Goal: Information Seeking & Learning: Learn about a topic

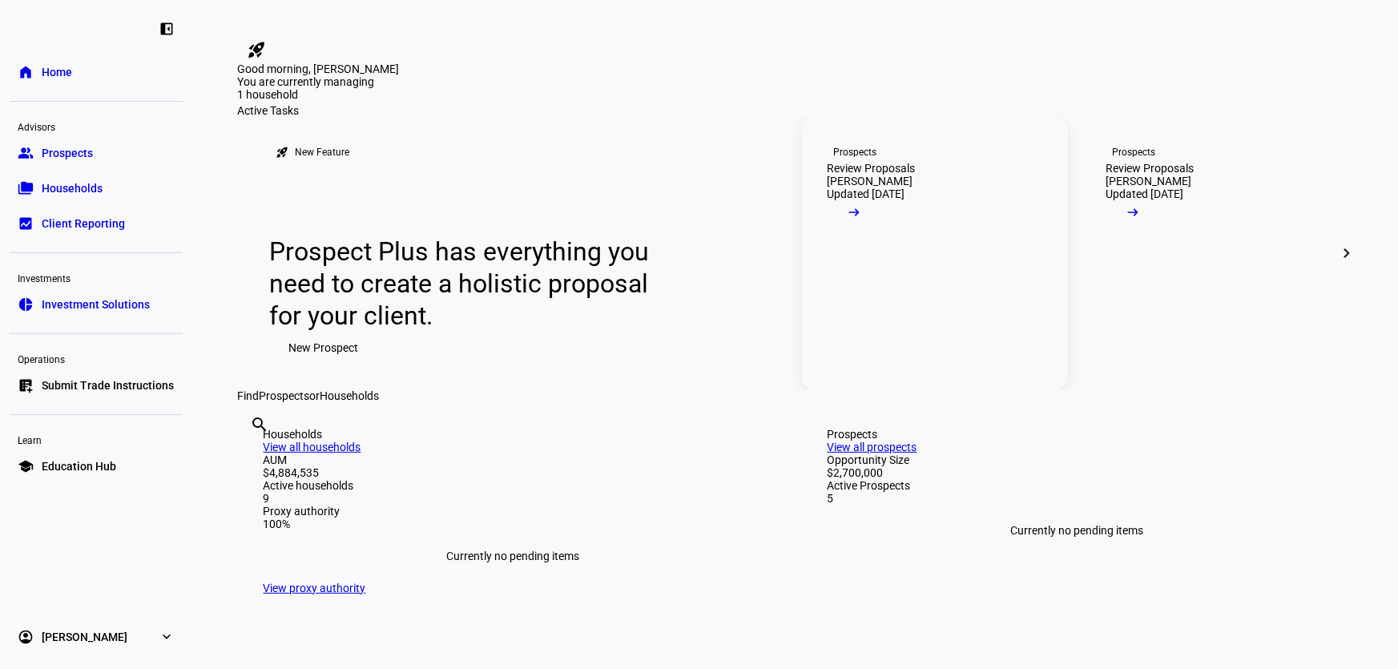
click at [916, 175] on div "Review Proposals" at bounding box center [872, 168] width 88 height 13
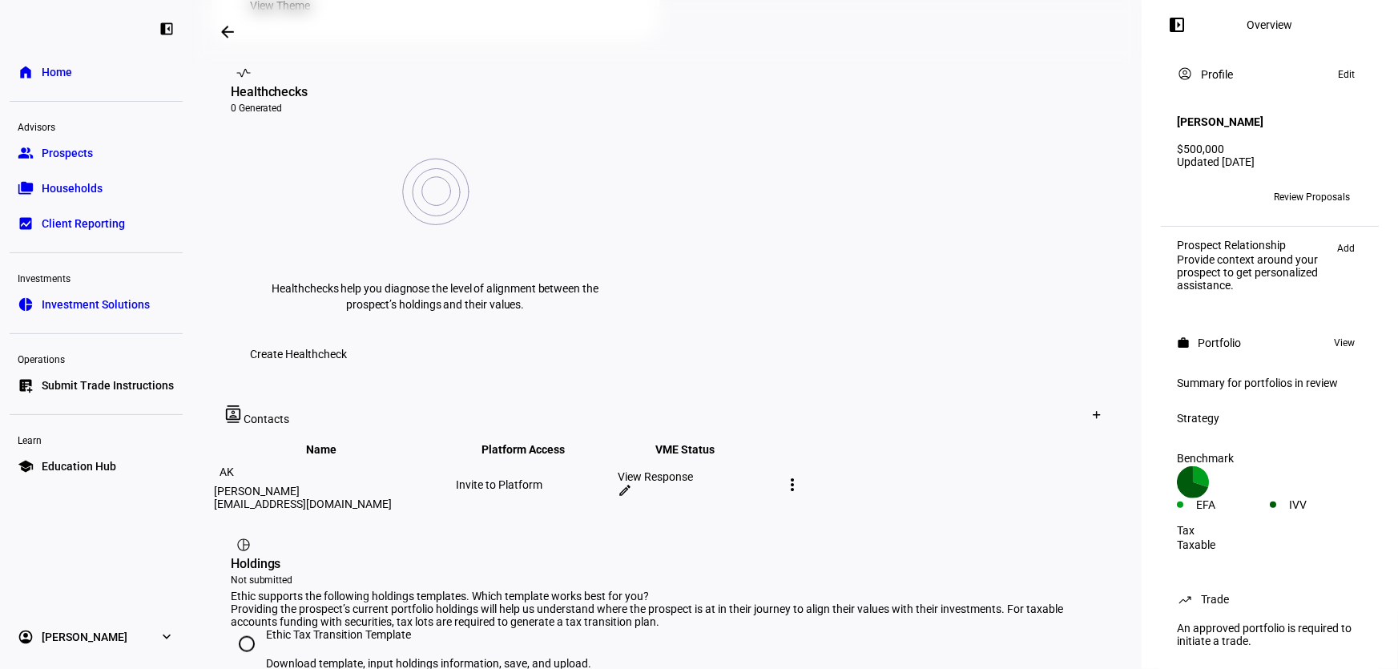
scroll to position [655, 0]
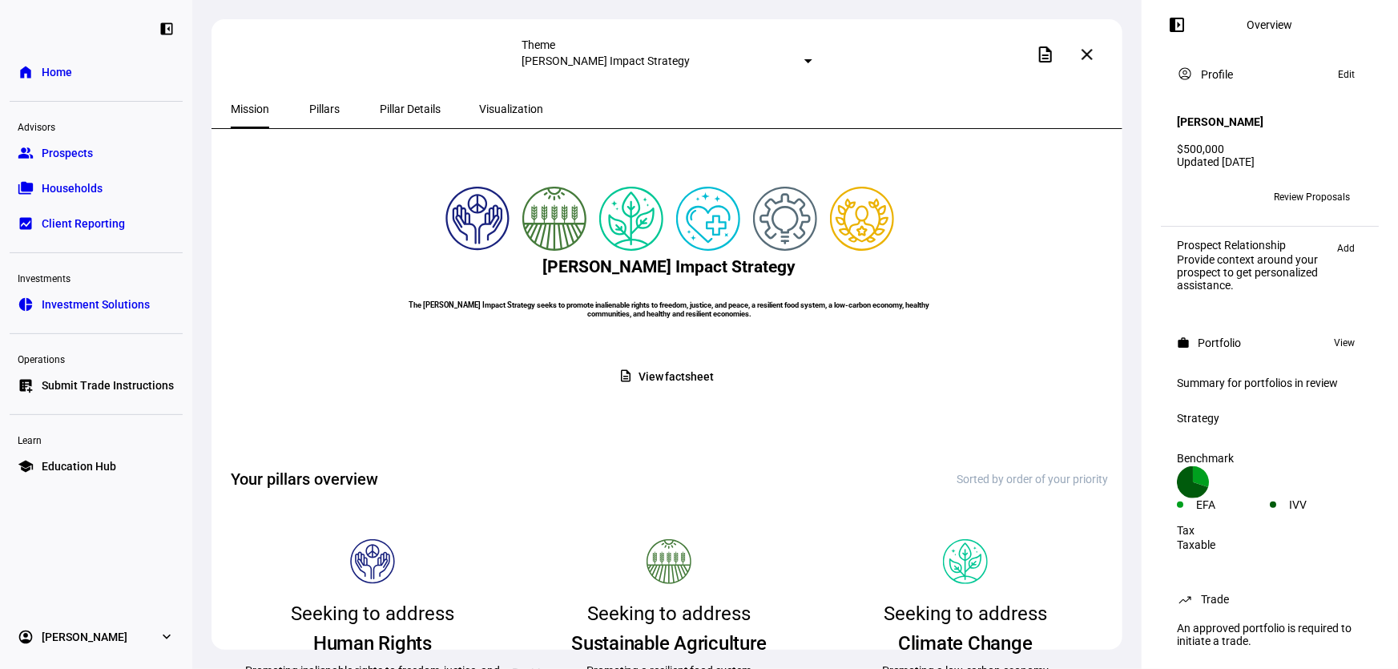
click at [327, 107] on span "Pillars" at bounding box center [324, 108] width 30 height 11
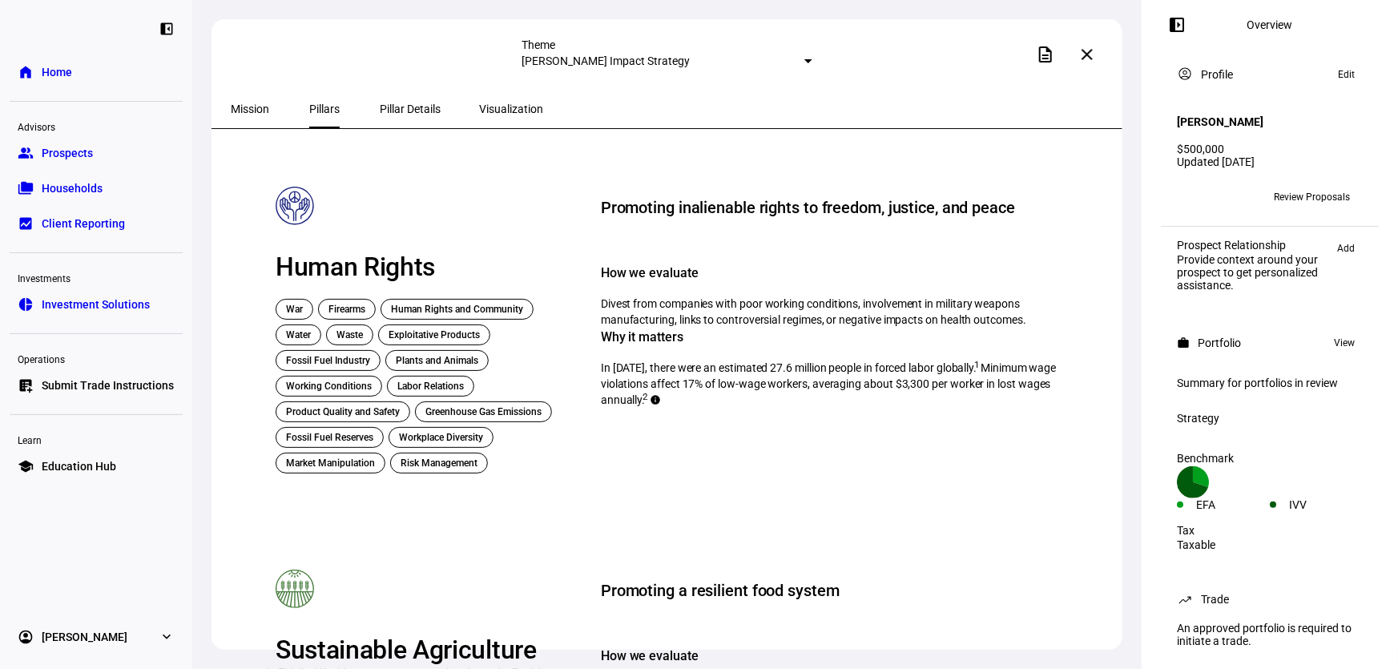
click at [400, 104] on span "Pillar Details" at bounding box center [410, 108] width 61 height 11
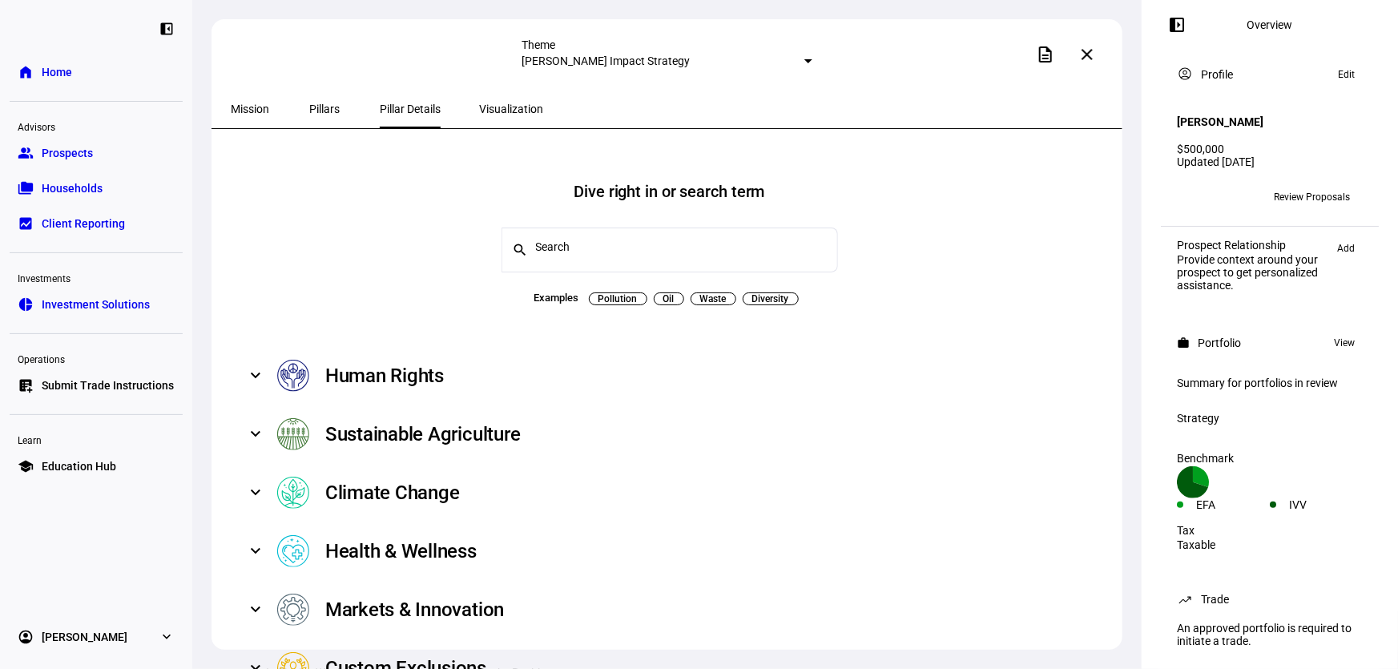
click at [479, 106] on span "Visualization" at bounding box center [511, 108] width 64 height 11
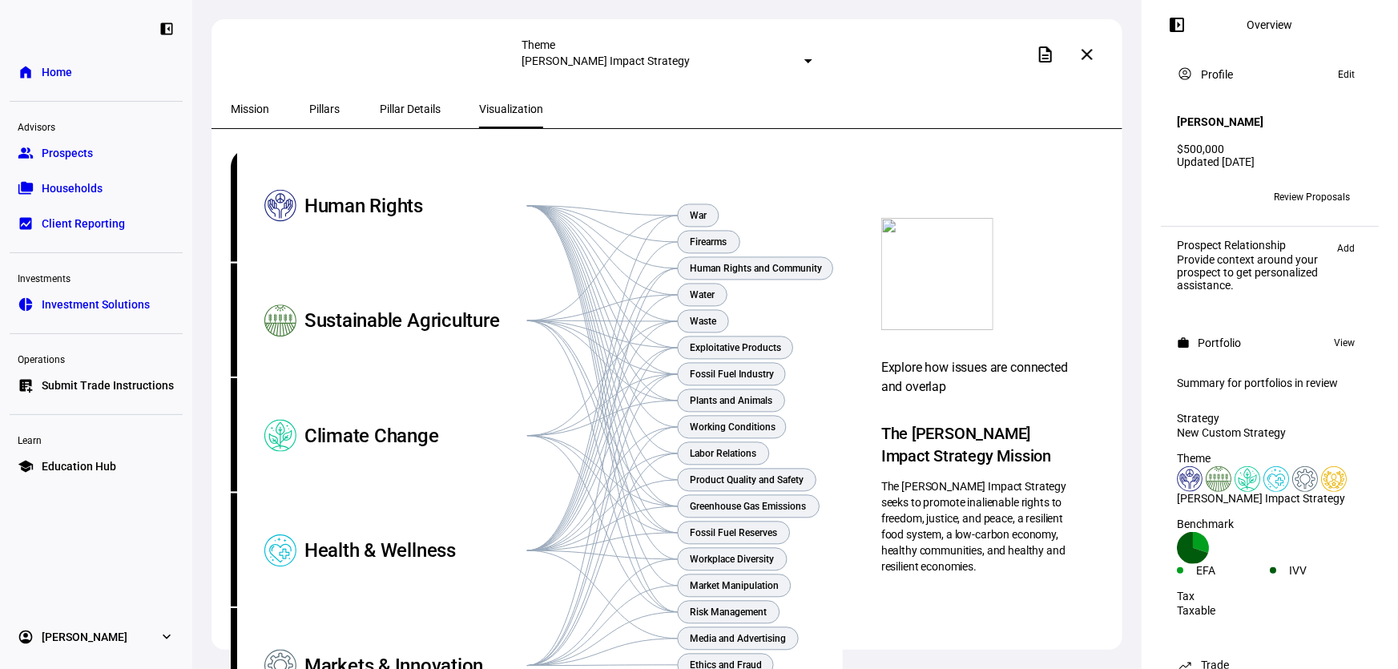
click at [380, 110] on span "Pillar Details" at bounding box center [410, 108] width 61 height 11
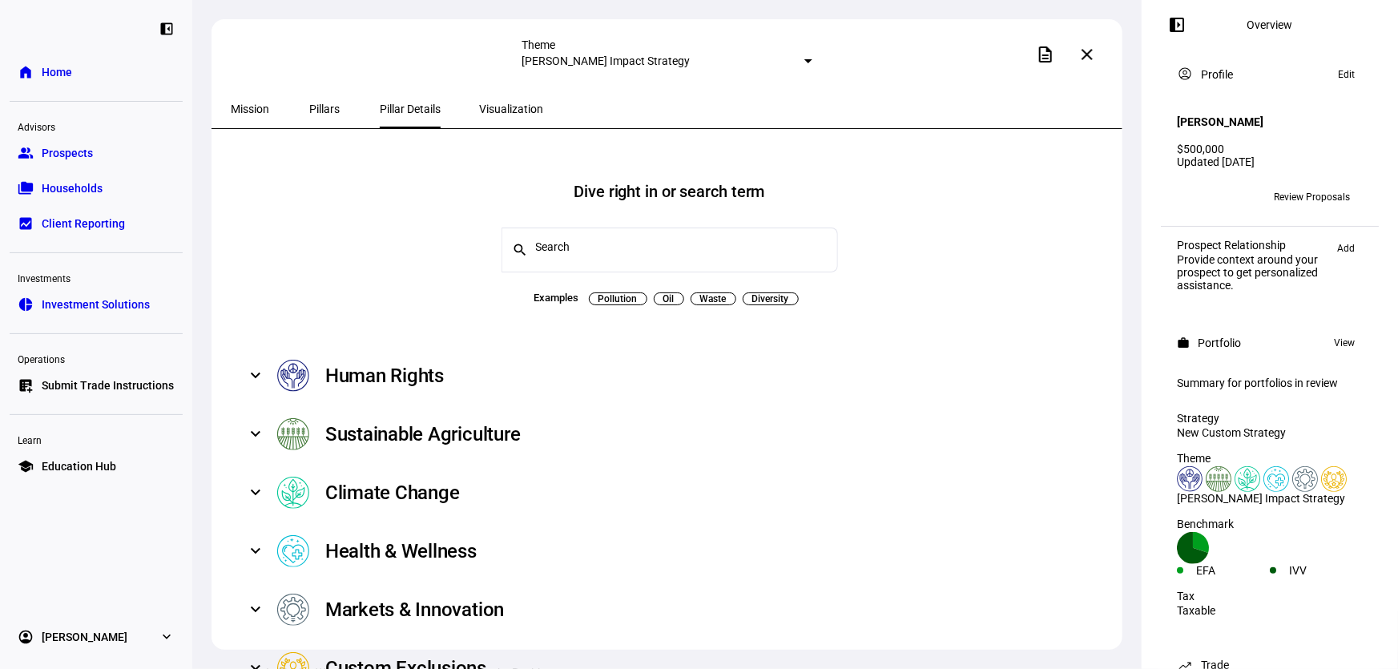
click at [264, 99] on span "Mission" at bounding box center [250, 109] width 38 height 38
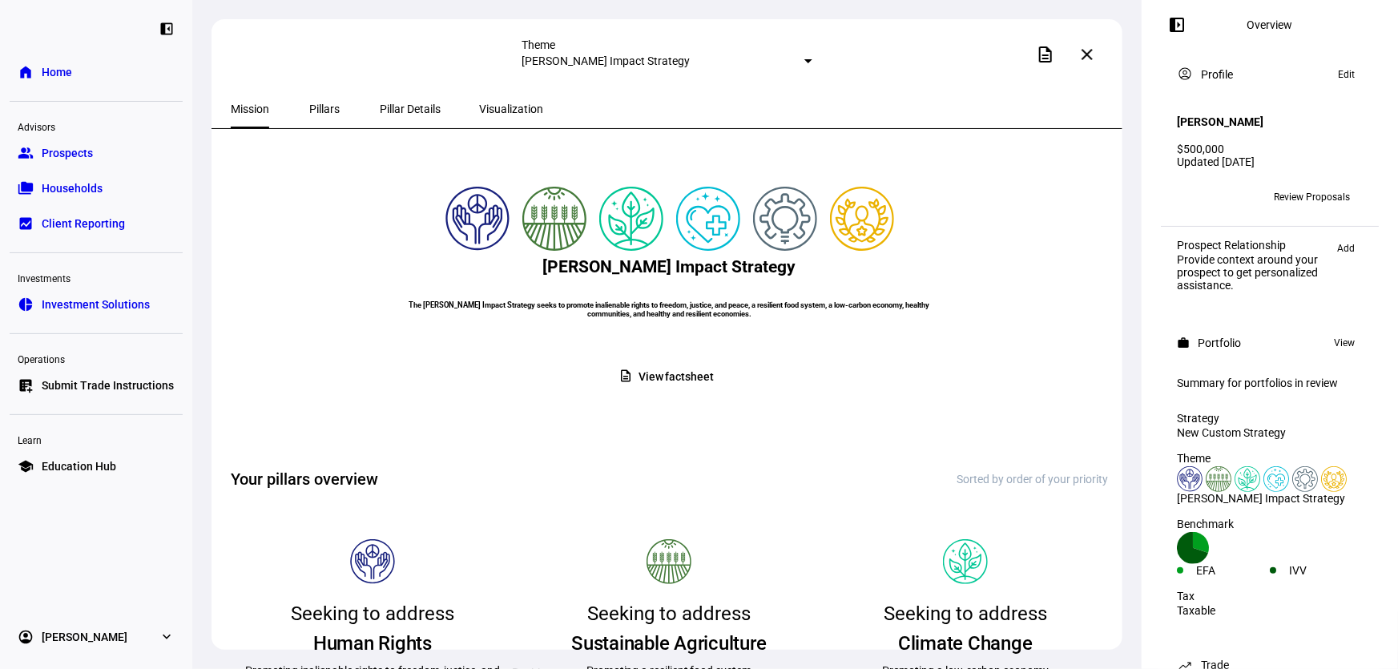
click at [1090, 52] on mat-icon "close" at bounding box center [1087, 54] width 19 height 19
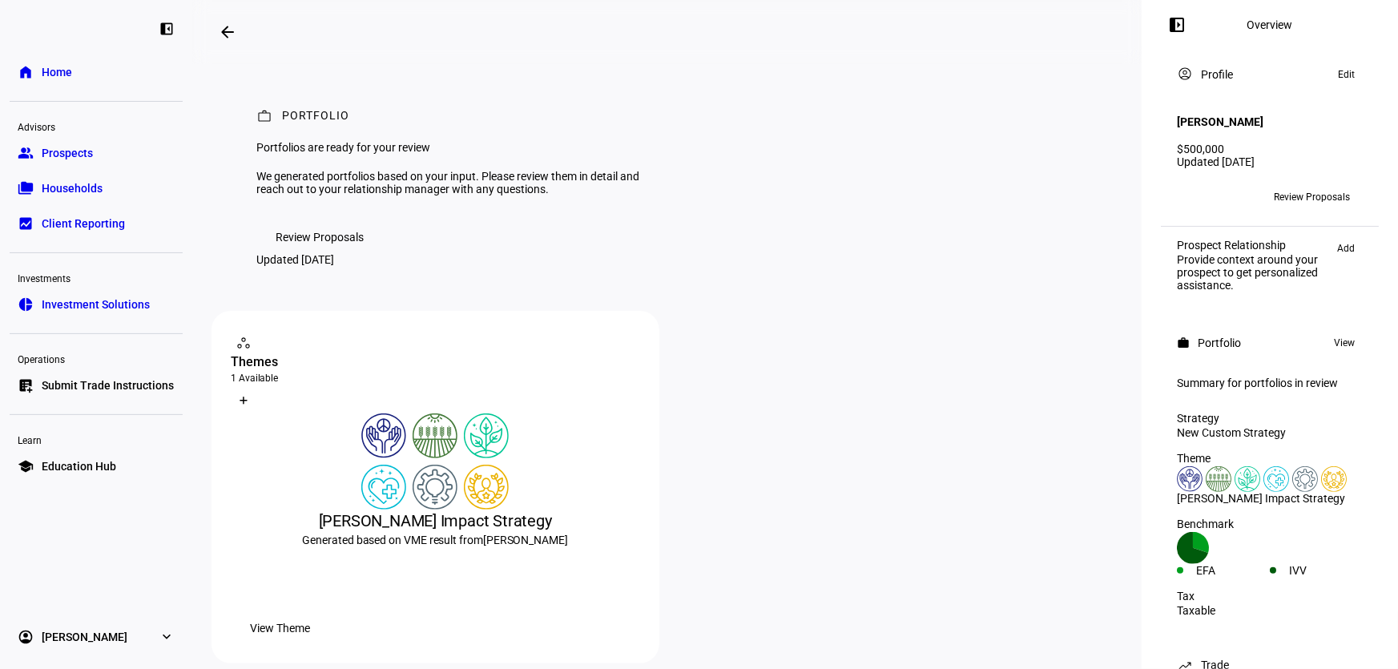
click at [296, 253] on span "Review Proposals" at bounding box center [320, 237] width 88 height 32
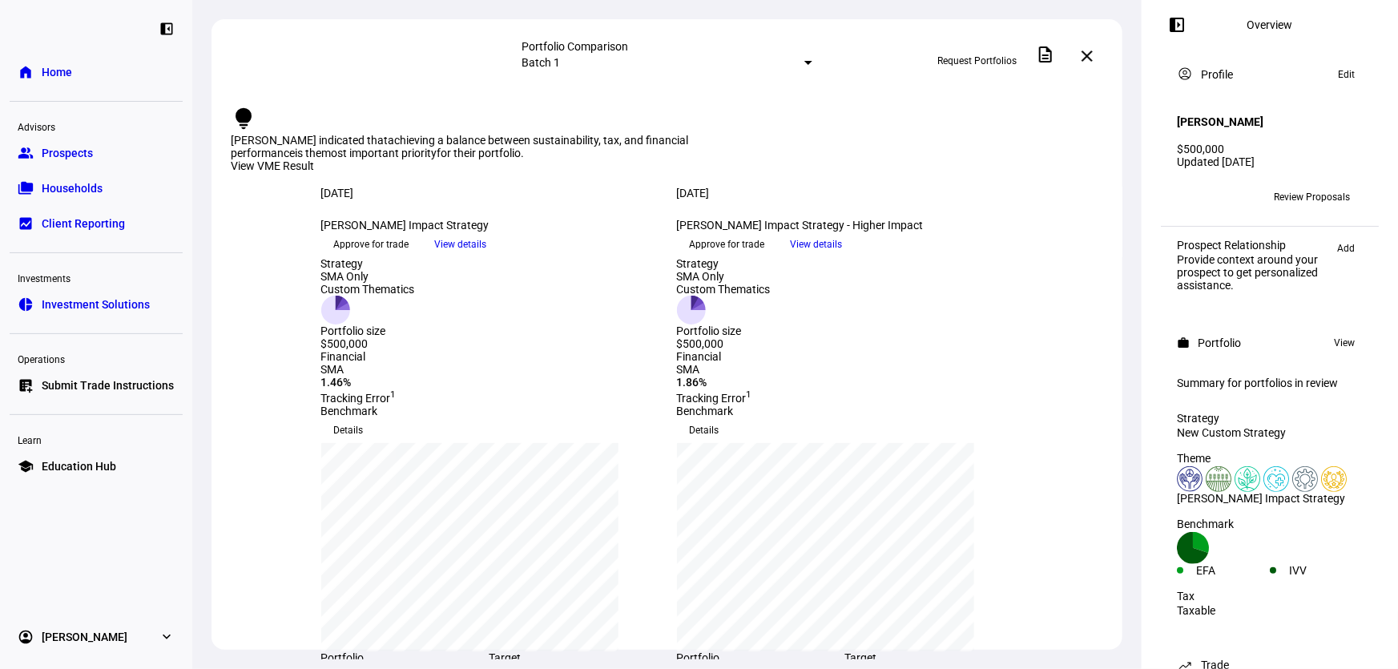
click at [843, 256] on span "View details" at bounding box center [817, 244] width 52 height 24
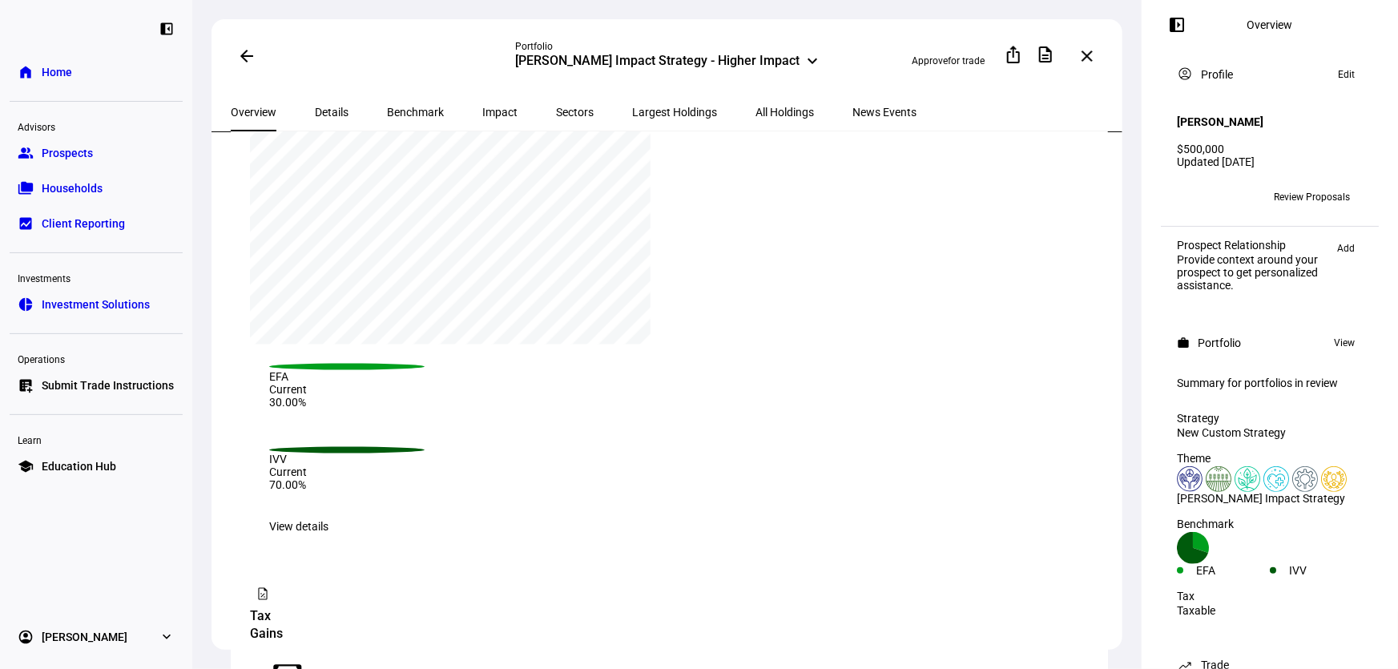
scroll to position [873, 0]
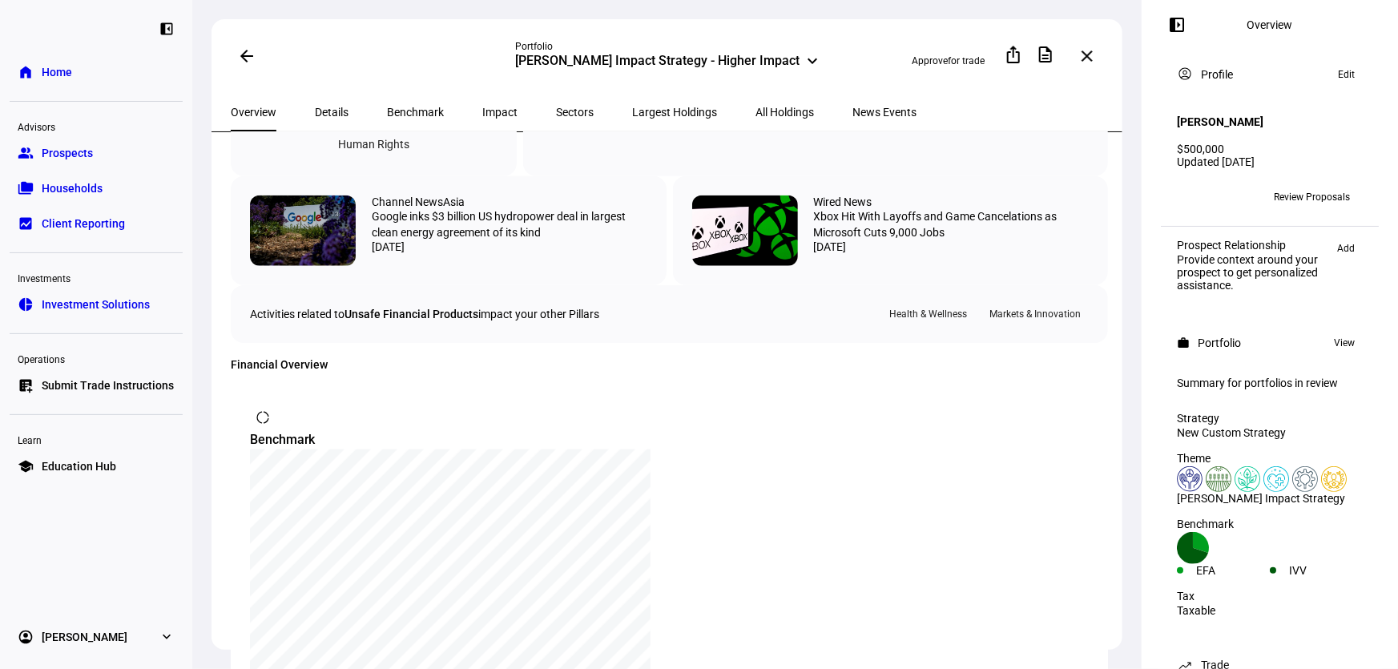
click at [482, 107] on span "Impact" at bounding box center [499, 112] width 35 height 11
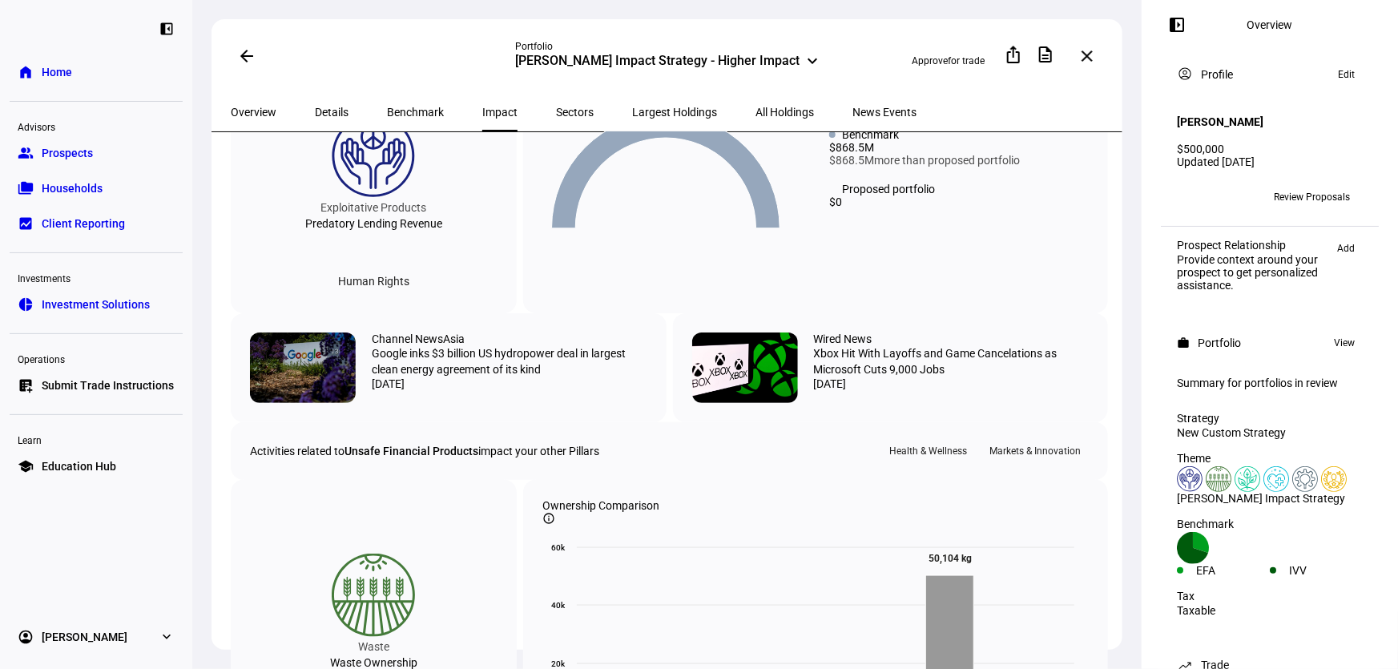
scroll to position [1019, 0]
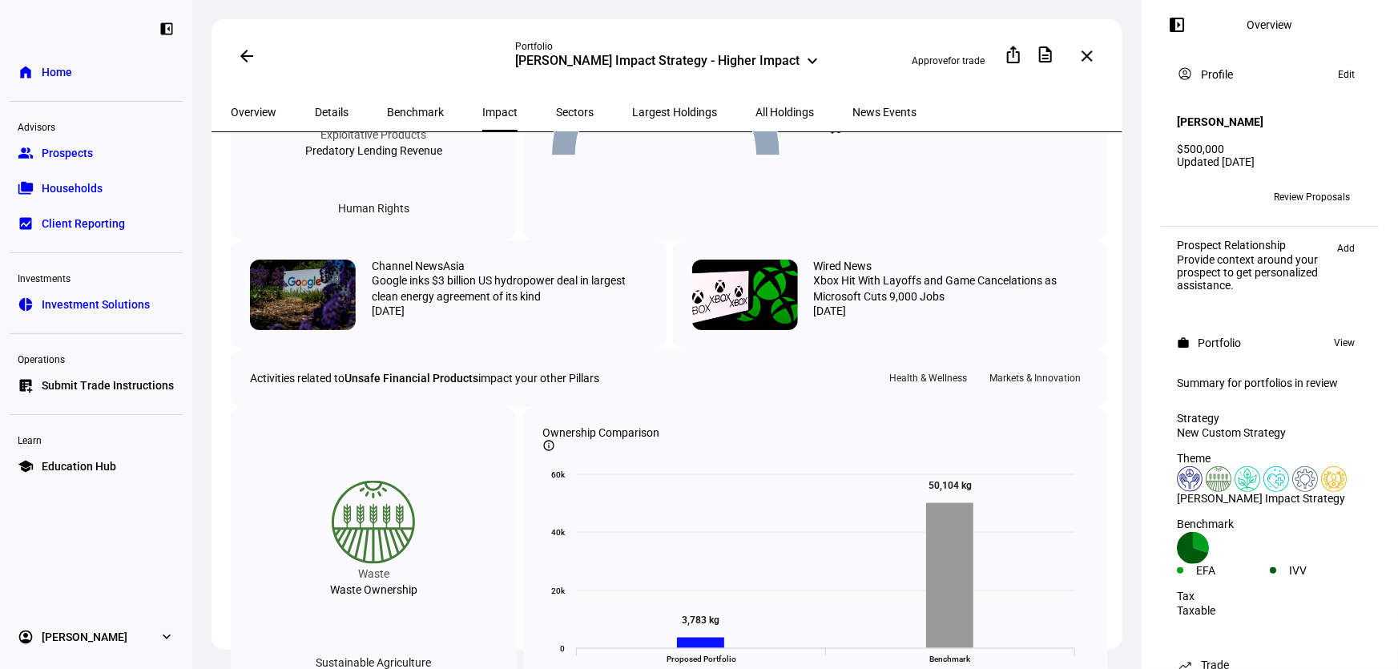
drag, startPoint x: 888, startPoint y: 359, endPoint x: 849, endPoint y: 355, distance: 38.7
click at [849, 135] on div "$0" at bounding box center [959, 129] width 260 height 13
click at [929, 135] on div "$0" at bounding box center [959, 129] width 260 height 13
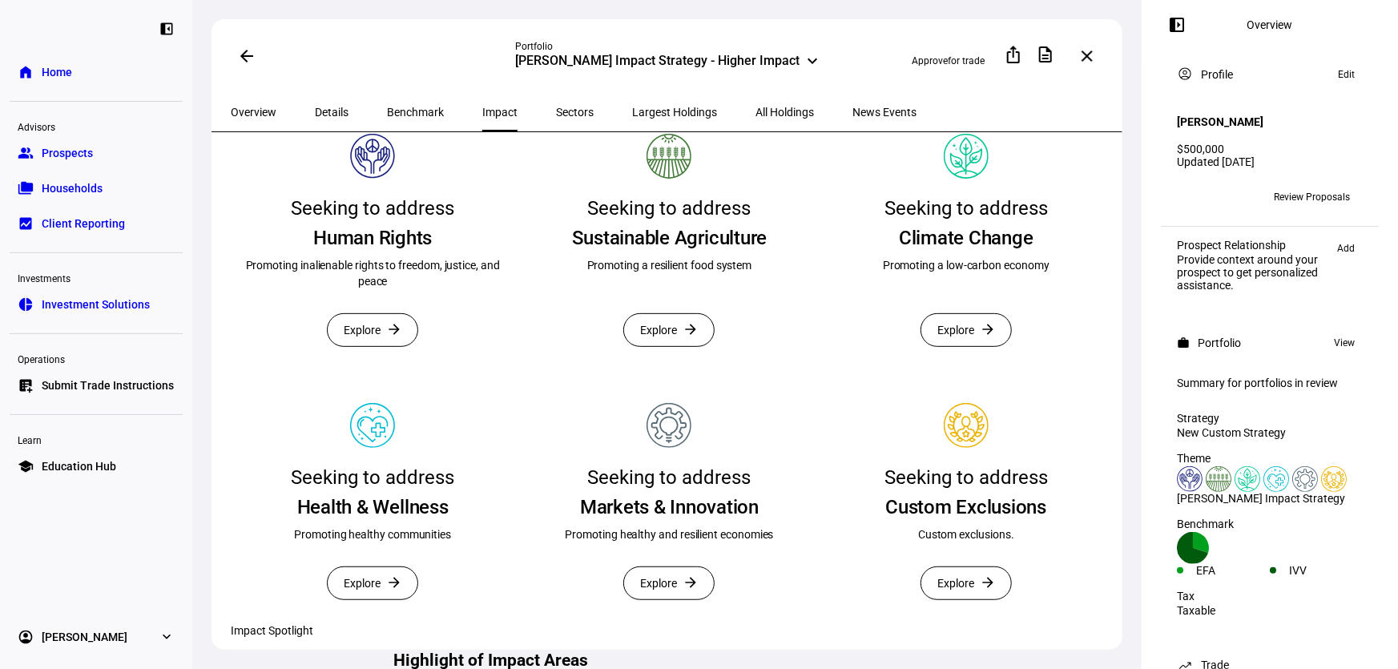
scroll to position [218, 0]
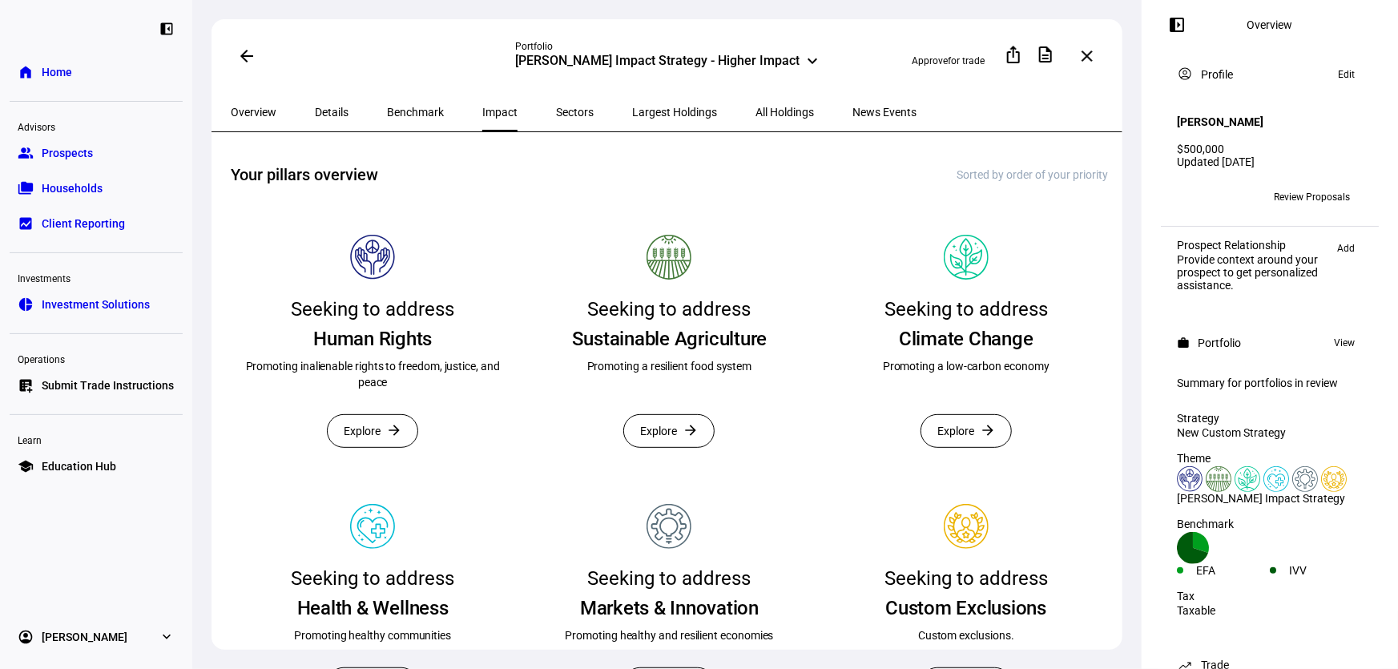
click at [852, 114] on span "News Events" at bounding box center [884, 112] width 64 height 11
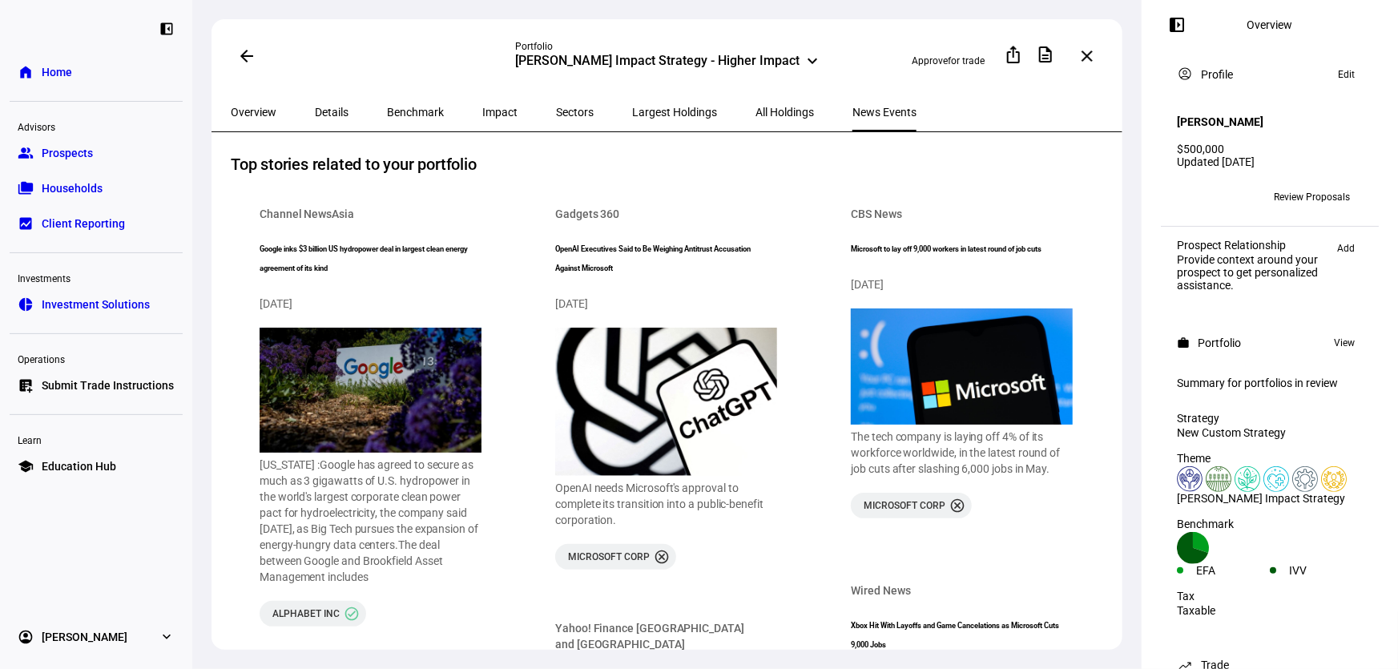
click at [756, 115] on span "All Holdings" at bounding box center [785, 112] width 58 height 11
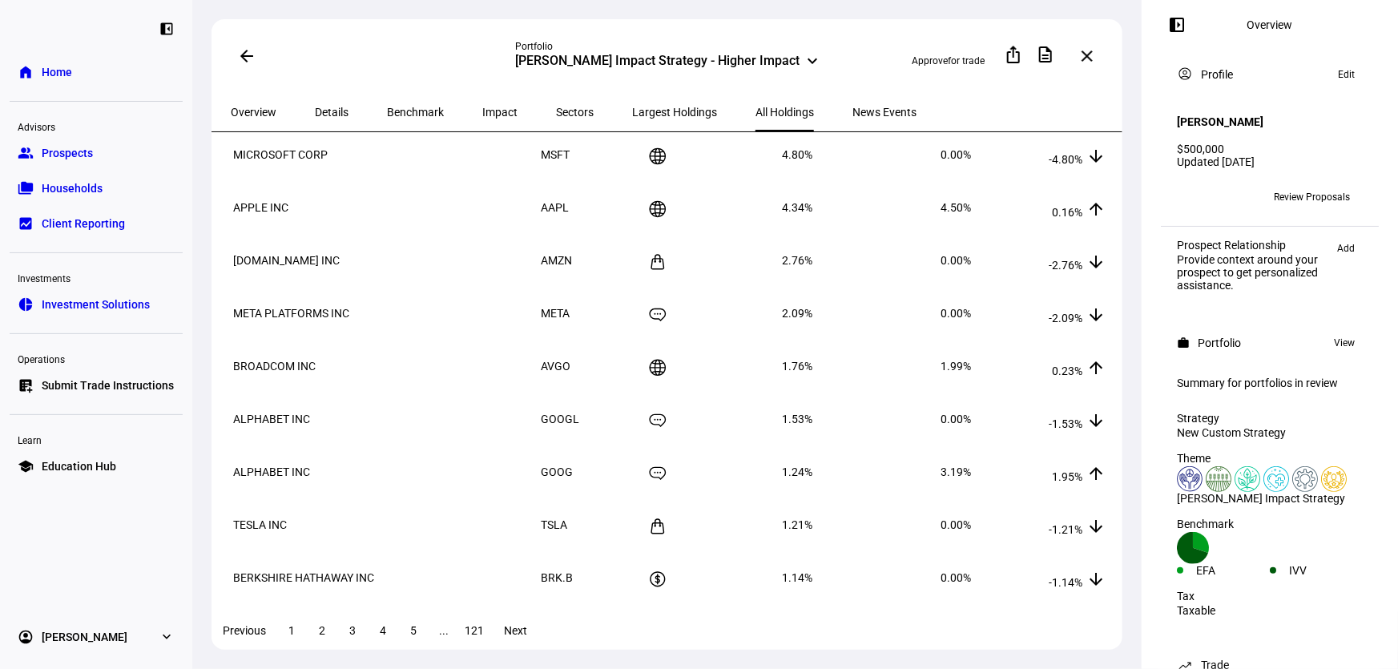
scroll to position [199, 0]
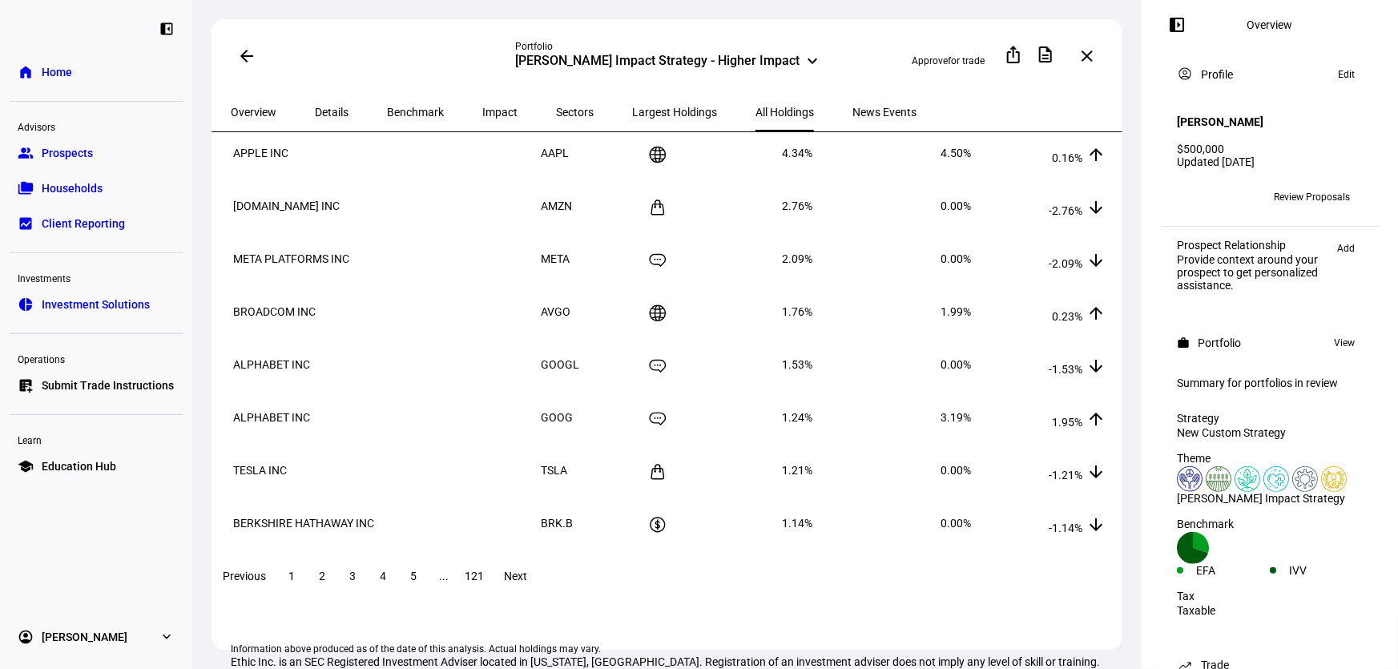
click at [337, 595] on span at bounding box center [322, 576] width 29 height 38
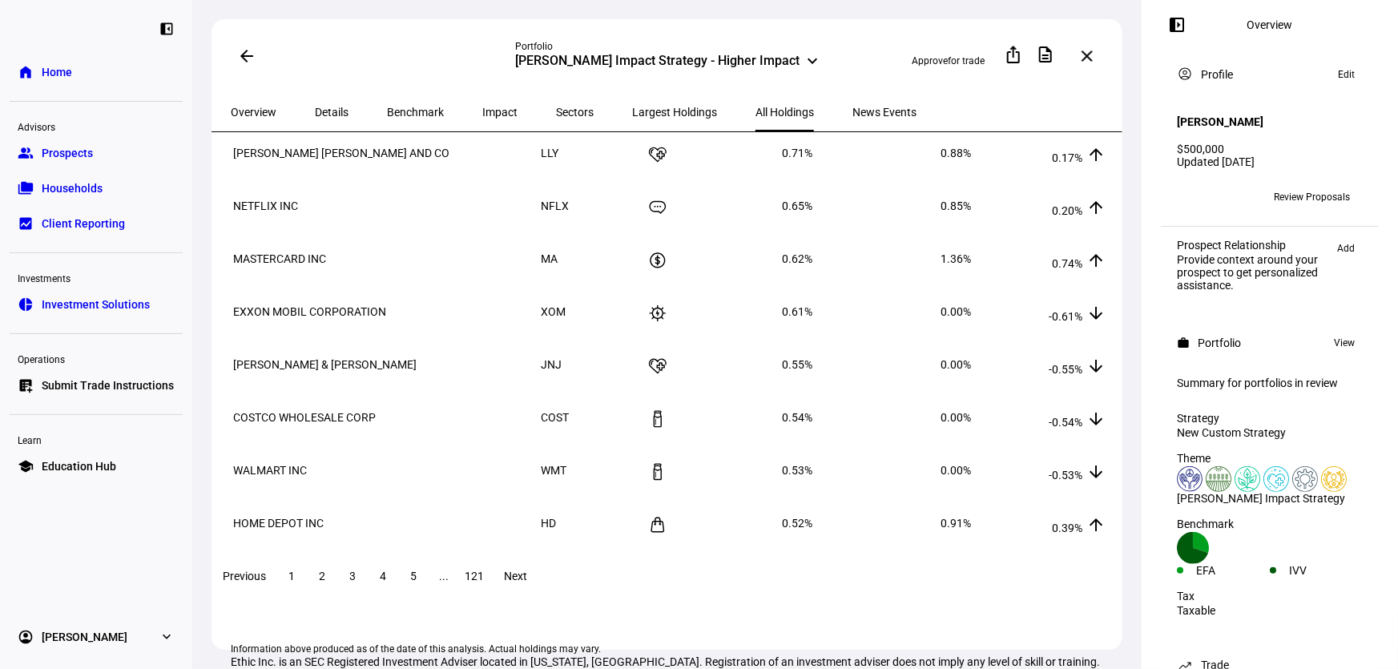
click at [366, 586] on div "Previous 1 2 3 4 5 ... 121 Next" at bounding box center [669, 575] width 917 height 51
click at [367, 588] on span at bounding box center [352, 576] width 29 height 38
click at [306, 591] on span at bounding box center [291, 576] width 29 height 38
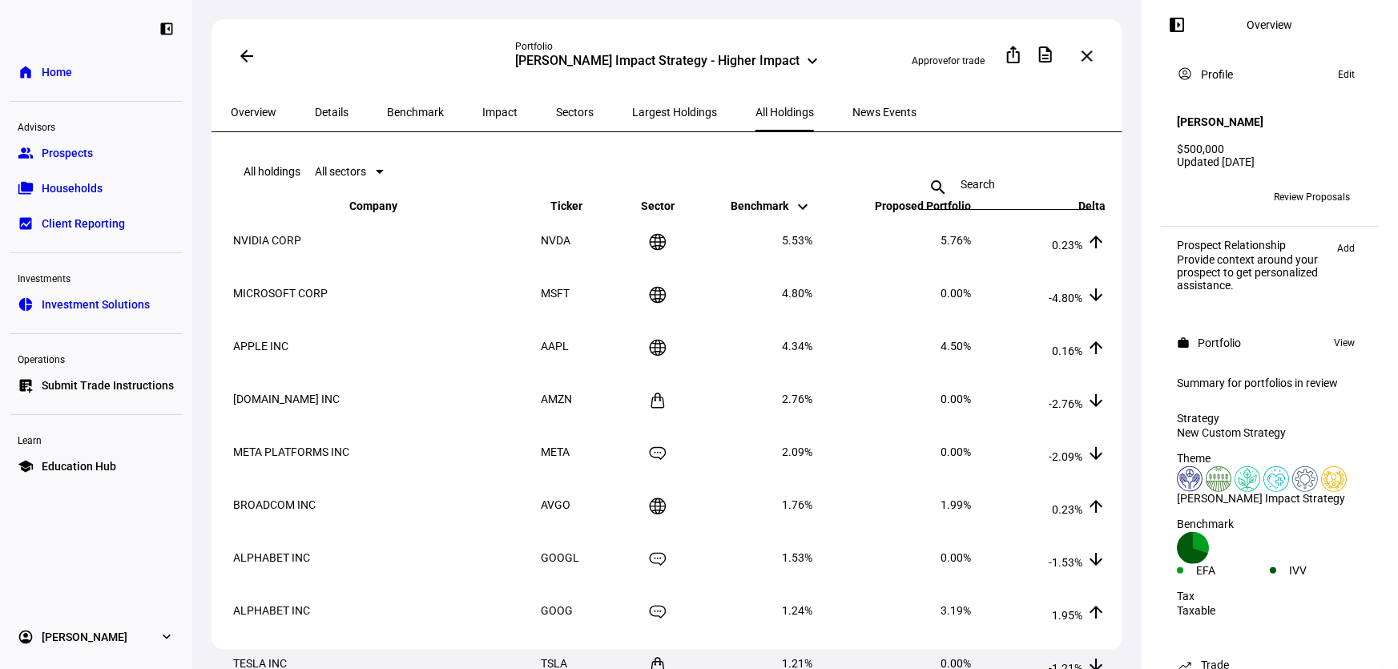
scroll to position [0, 0]
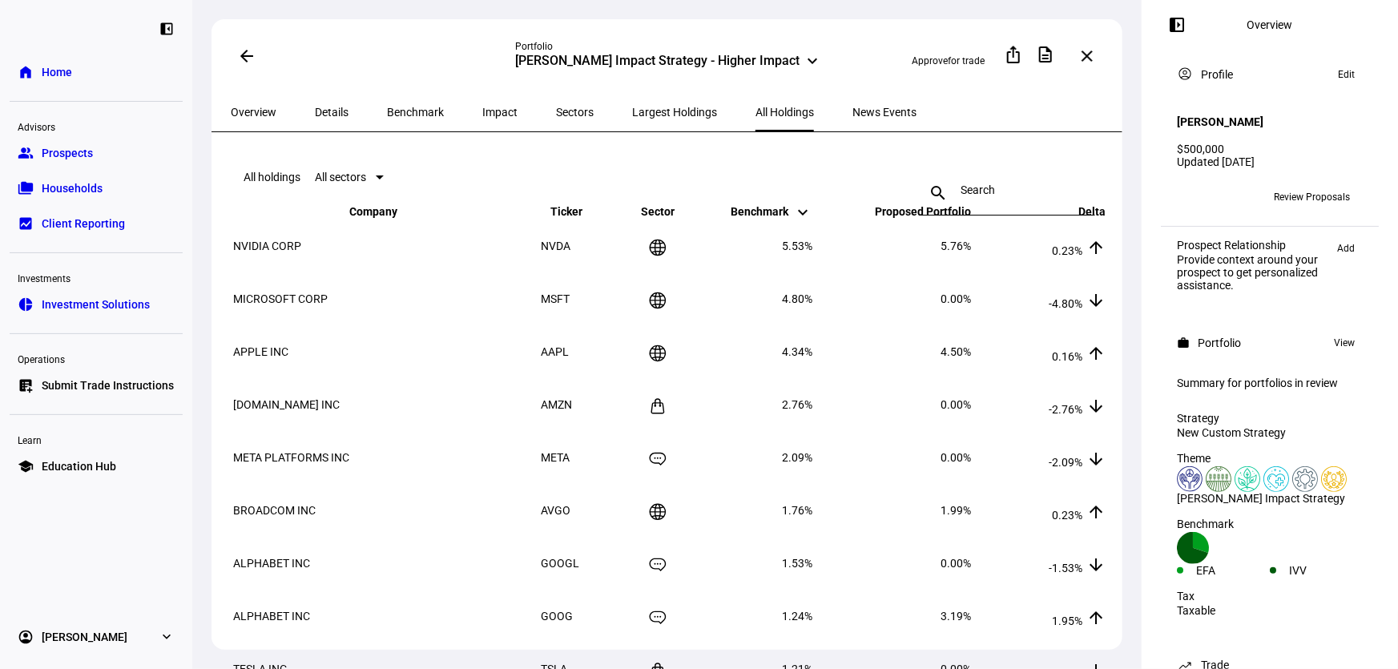
click at [315, 98] on span "Details" at bounding box center [332, 112] width 34 height 38
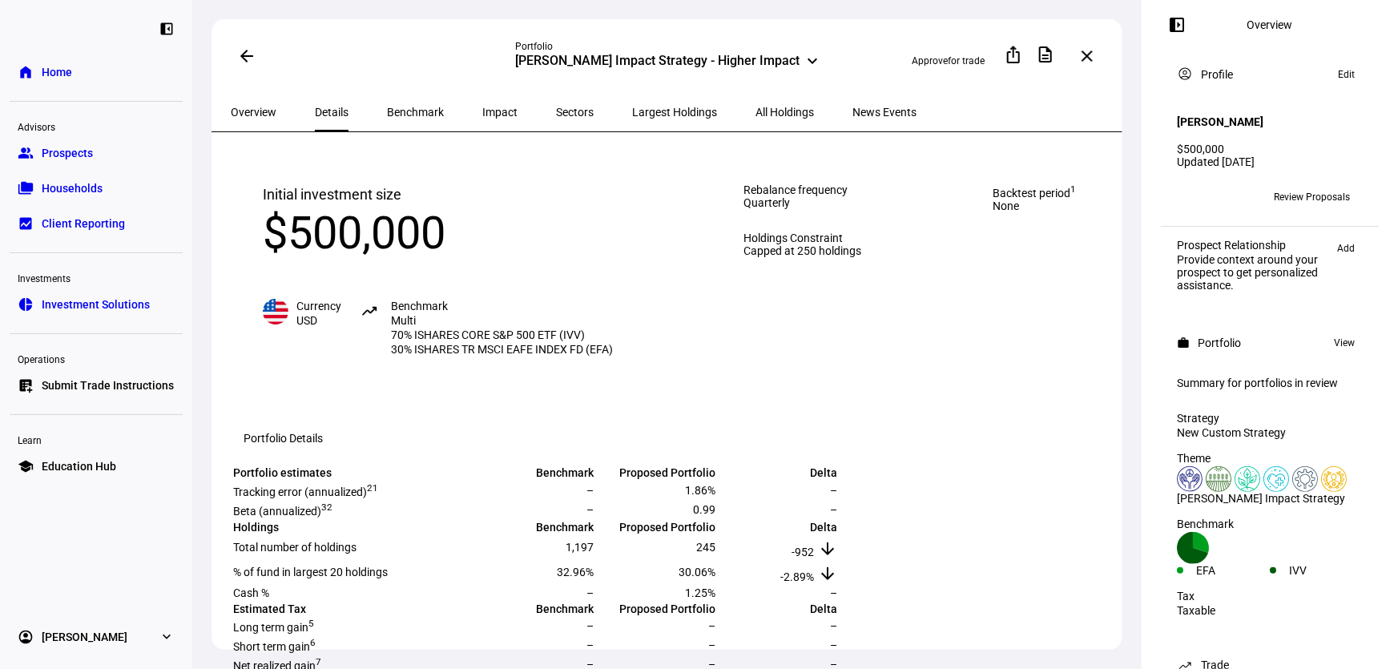
click at [272, 111] on span "Overview" at bounding box center [254, 112] width 46 height 11
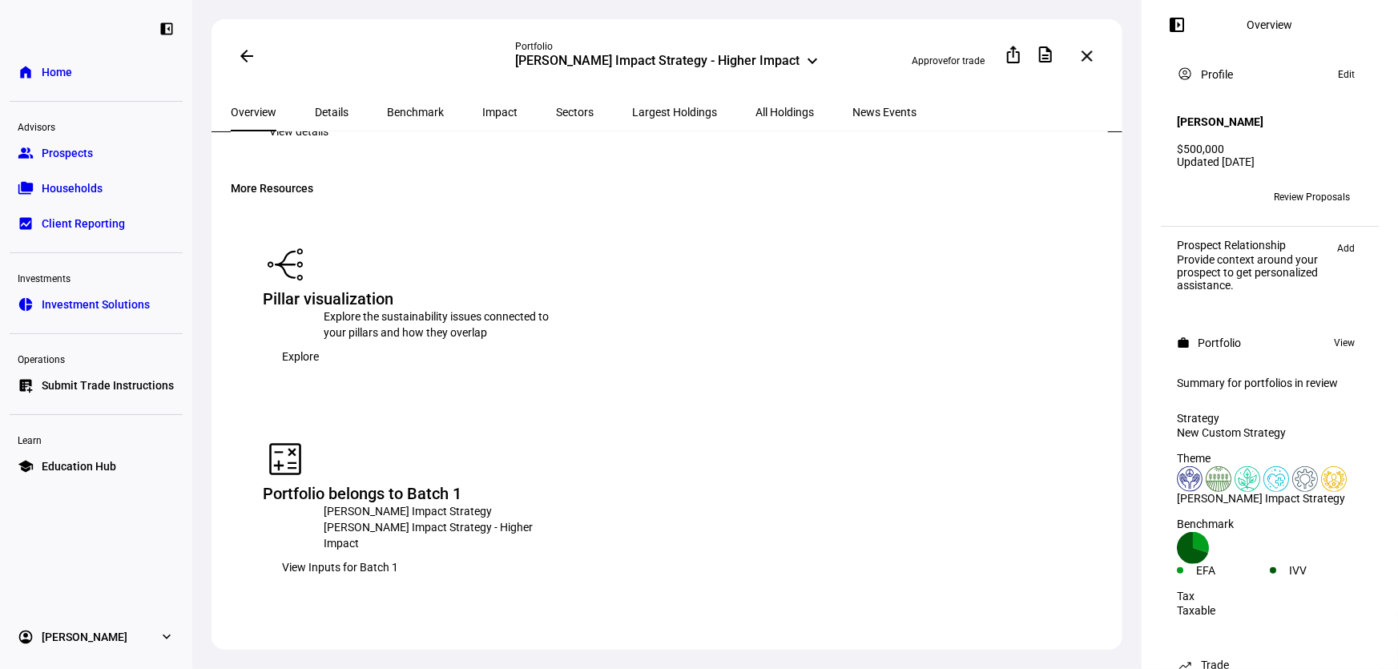
scroll to position [2074, 0]
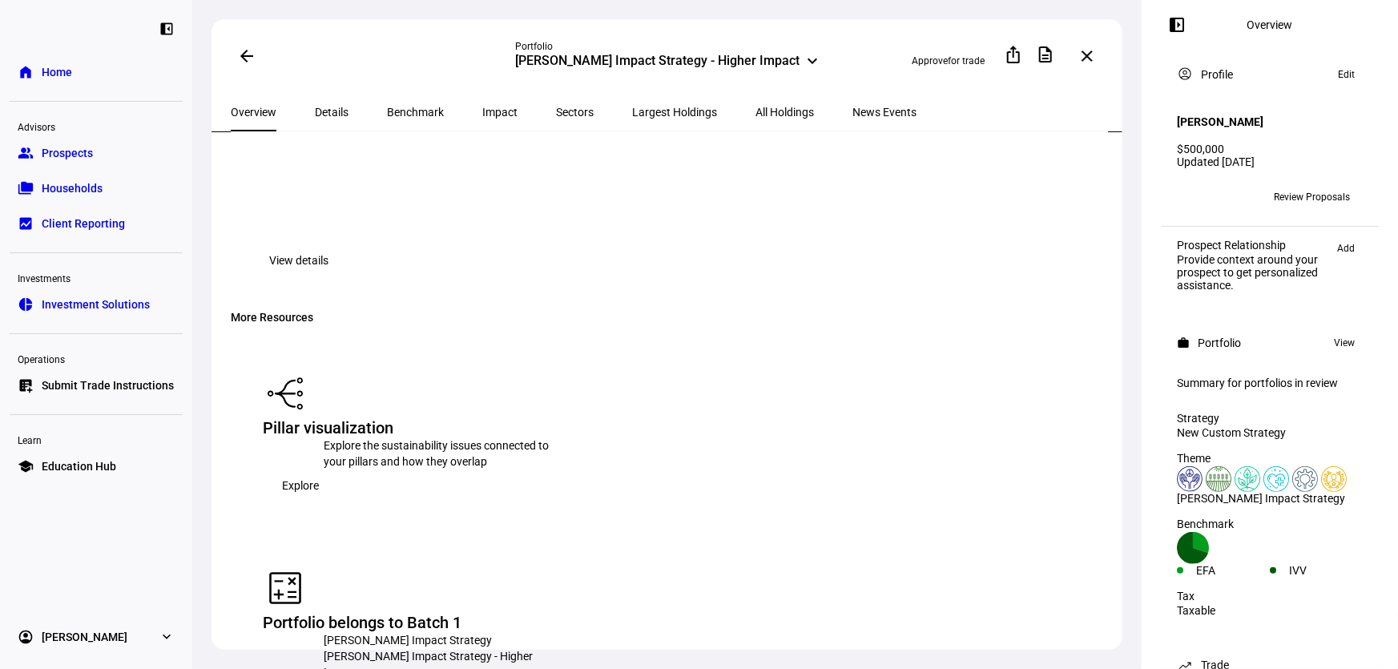
click at [736, 105] on div "All Holdings" at bounding box center [784, 112] width 97 height 38
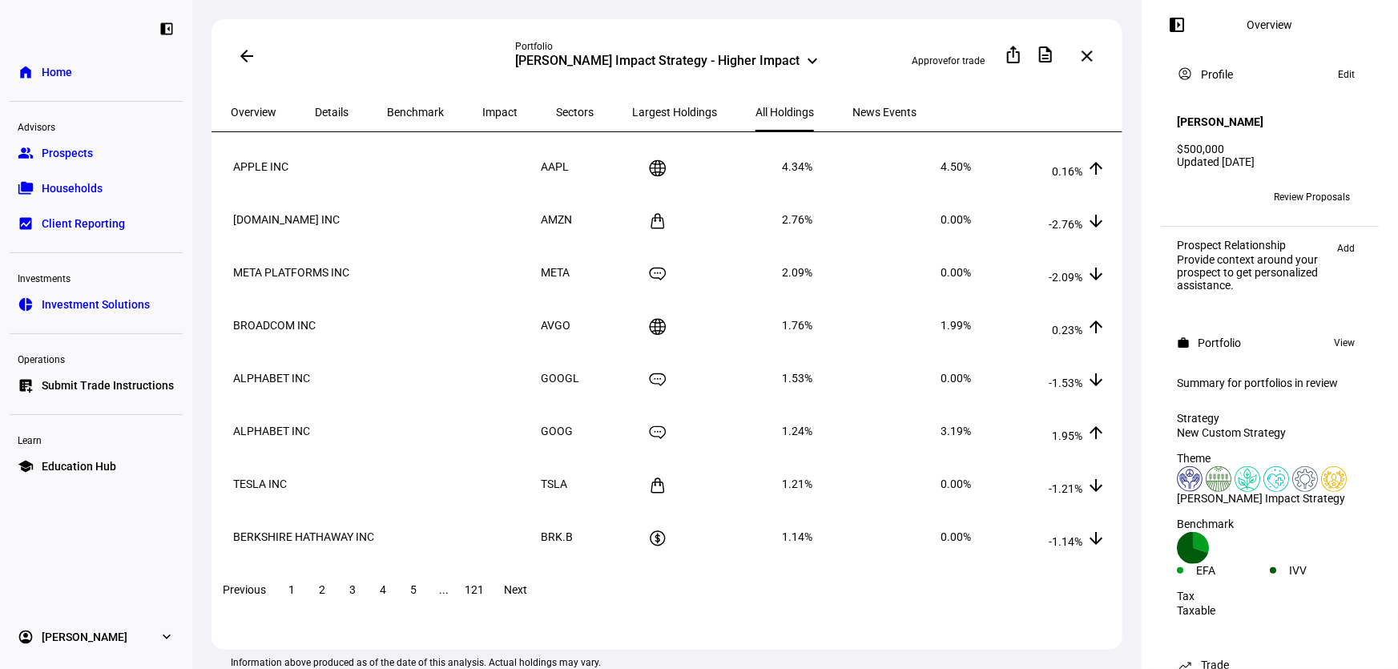
scroll to position [218, 0]
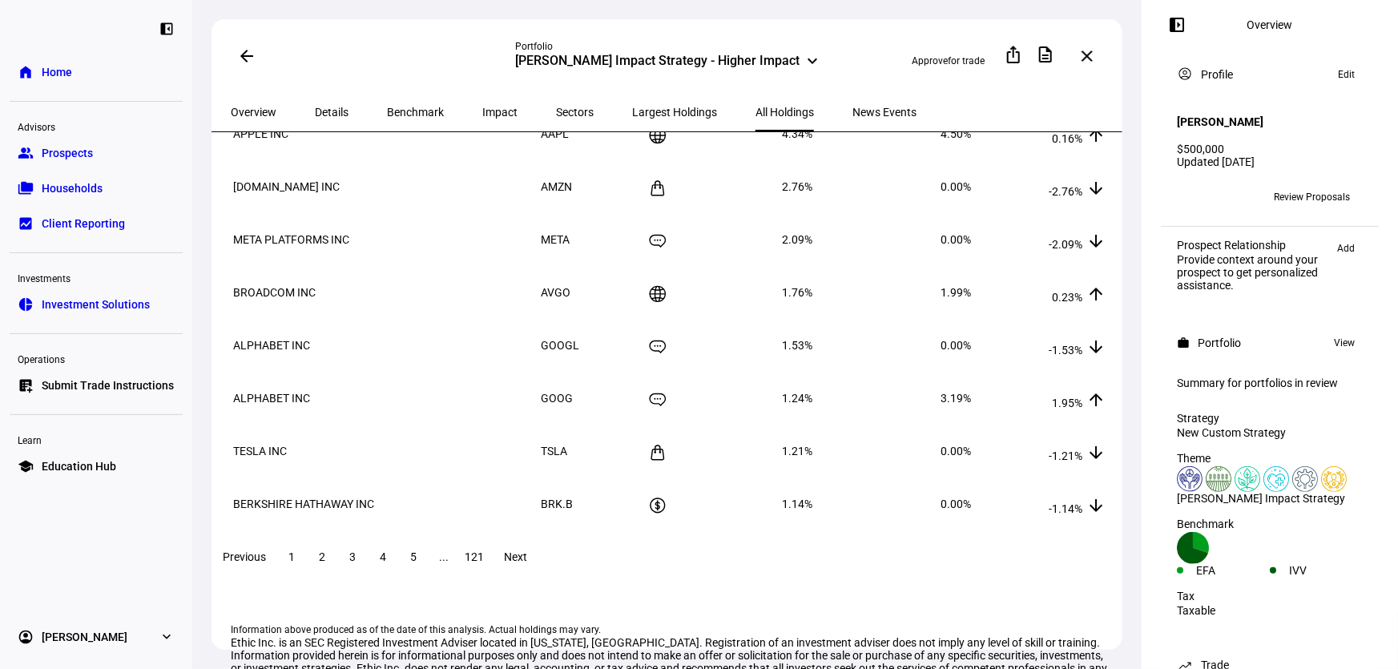
click at [417, 562] on span "5" at bounding box center [413, 556] width 6 height 13
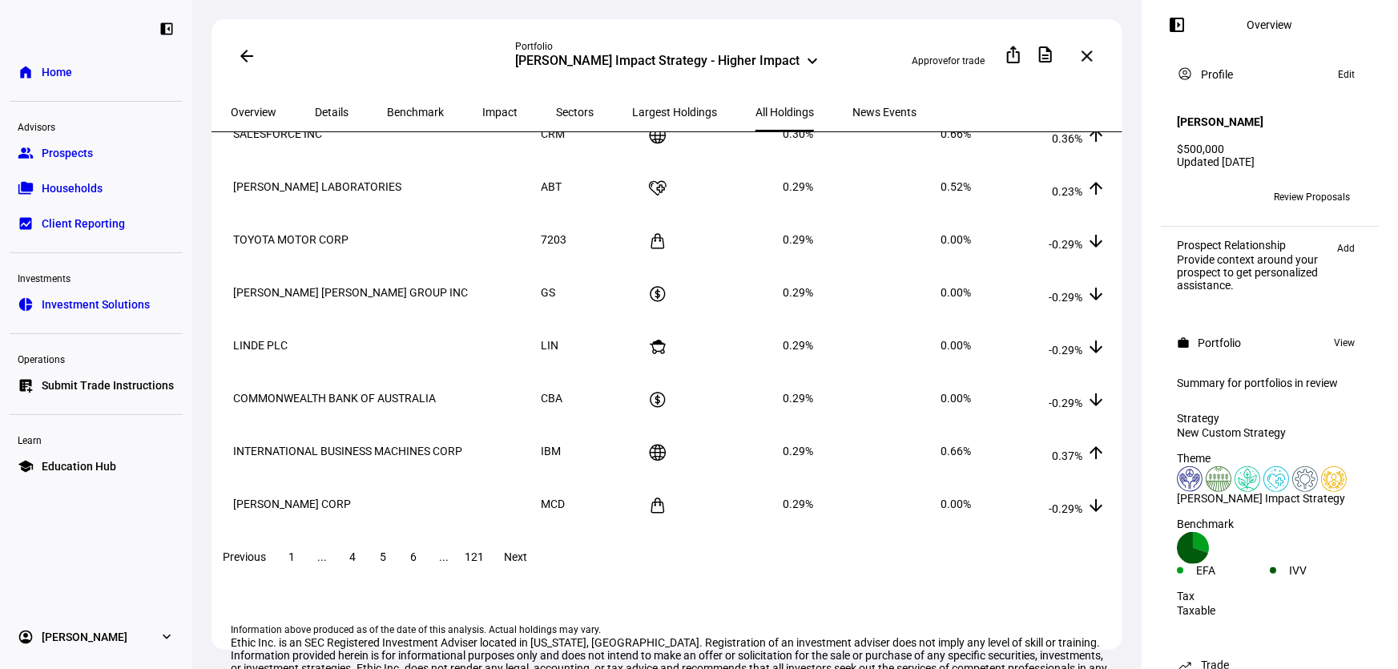
click at [428, 566] on span at bounding box center [413, 557] width 29 height 38
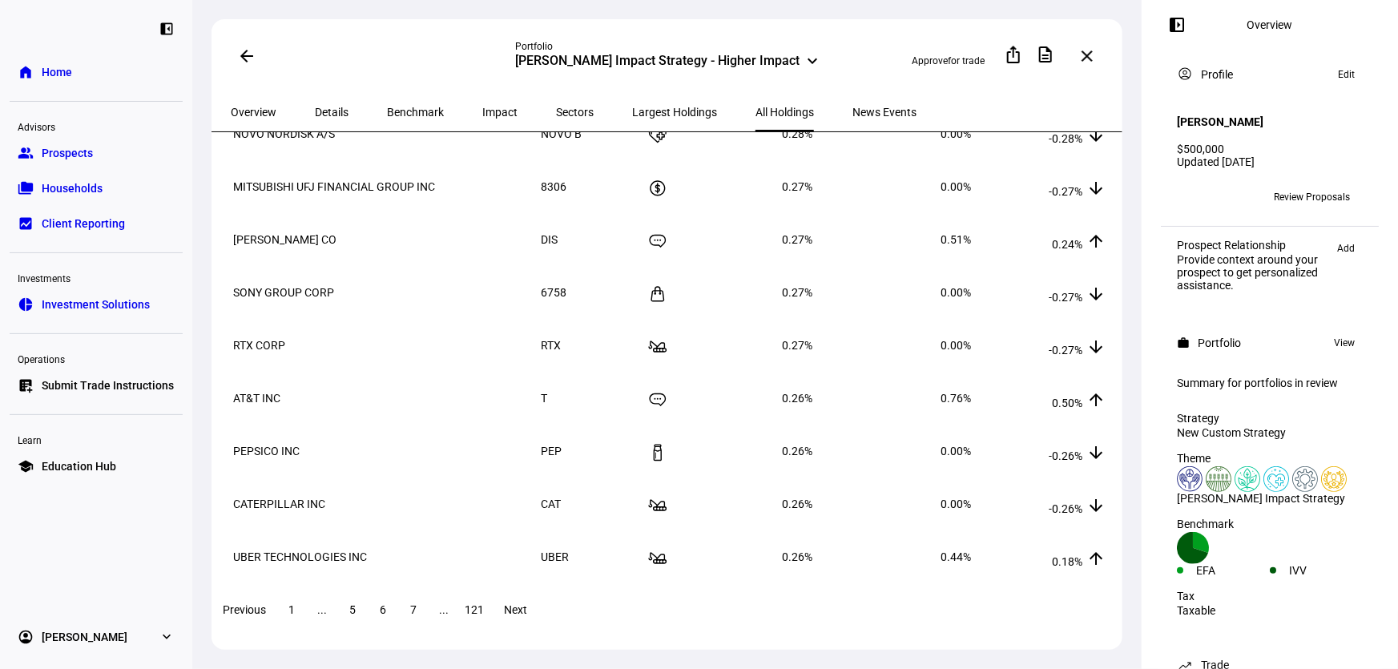
scroll to position [291, 0]
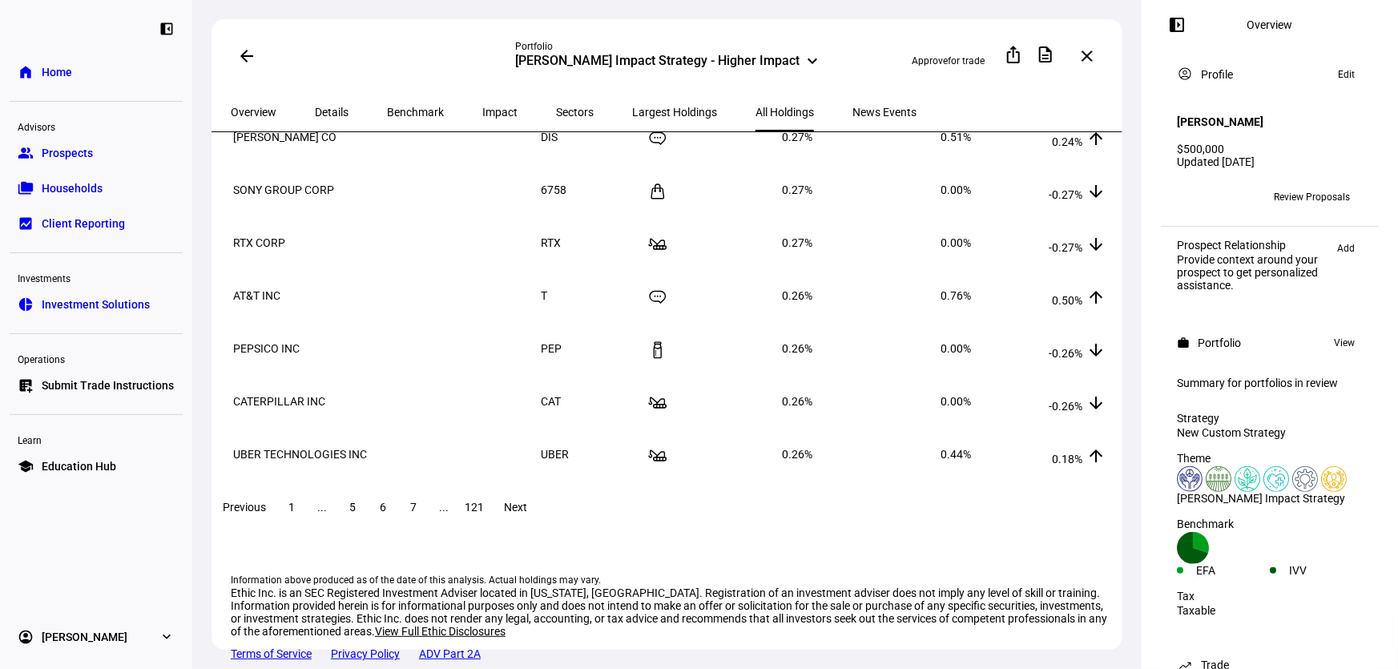
click at [306, 504] on span at bounding box center [291, 507] width 29 height 38
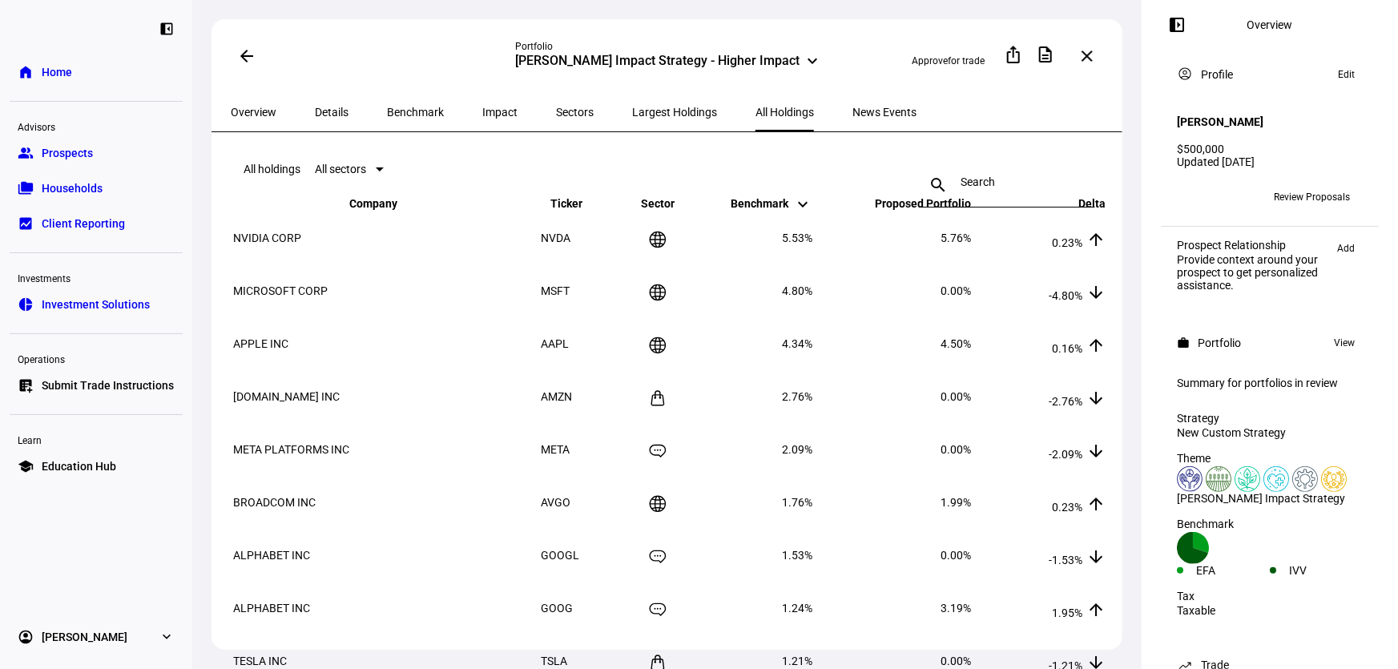
scroll to position [0, 0]
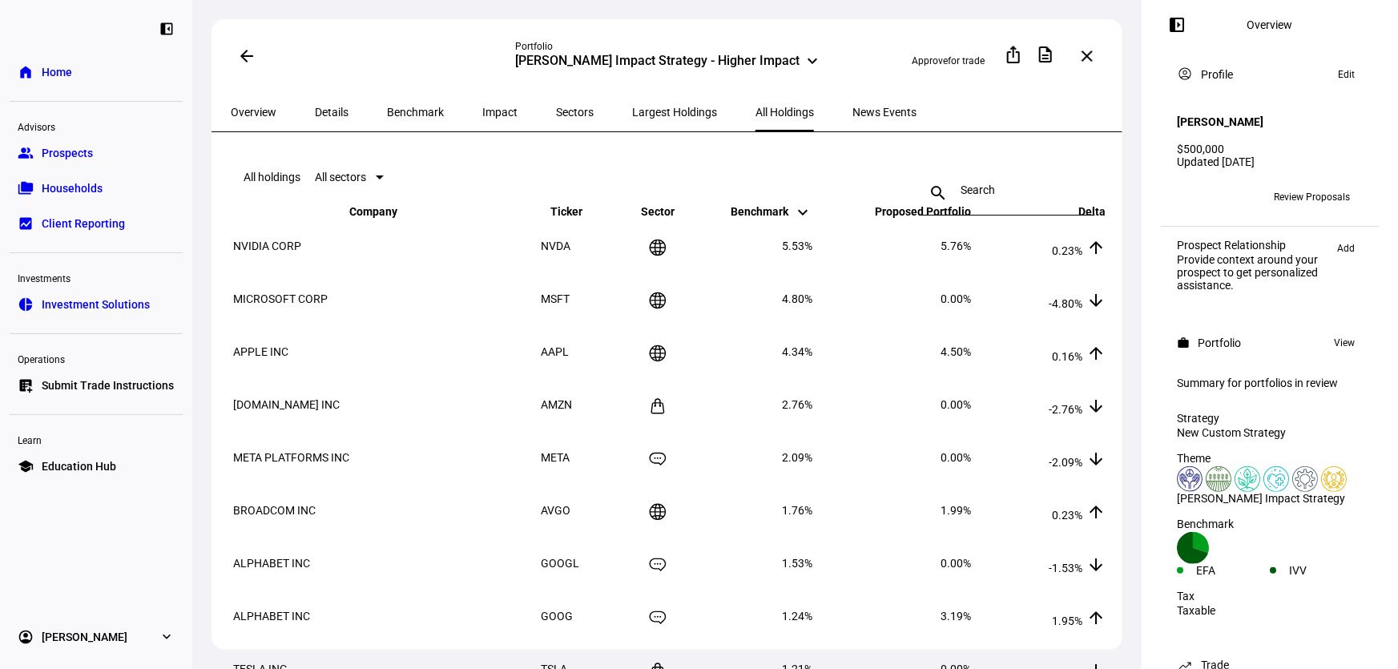
click at [238, 111] on span "Overview" at bounding box center [254, 112] width 46 height 11
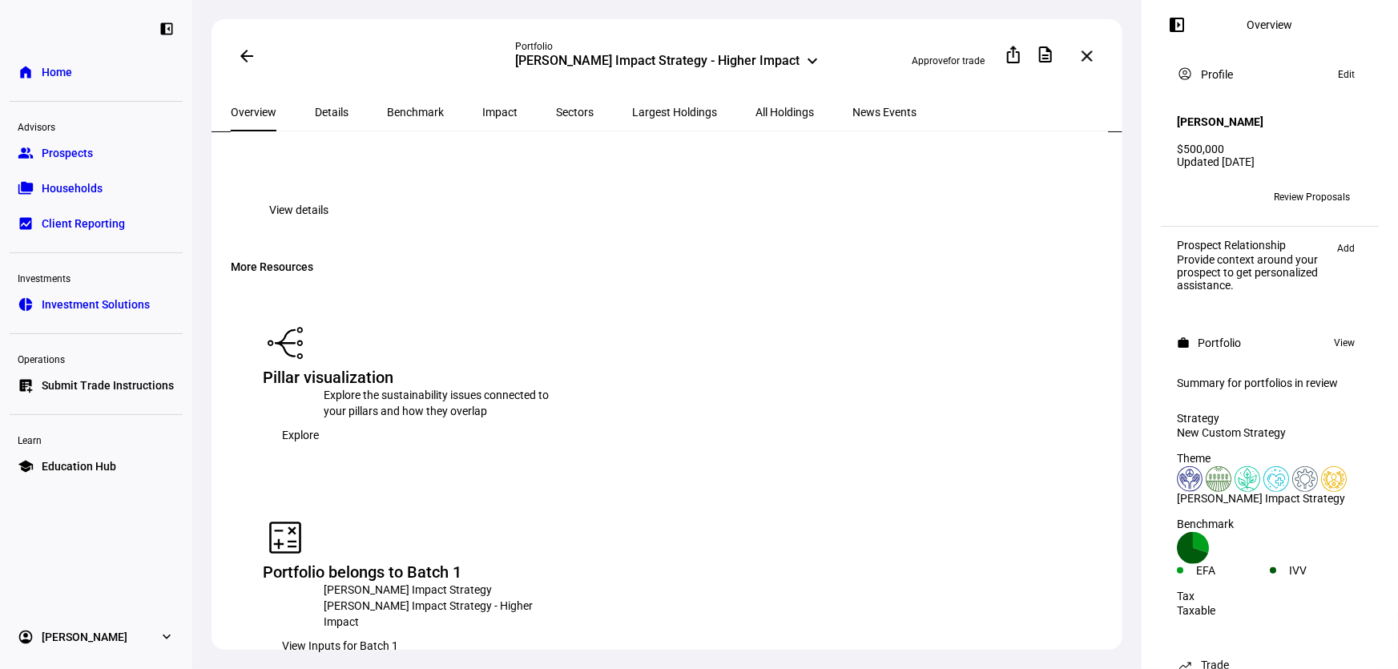
scroll to position [2039, 0]
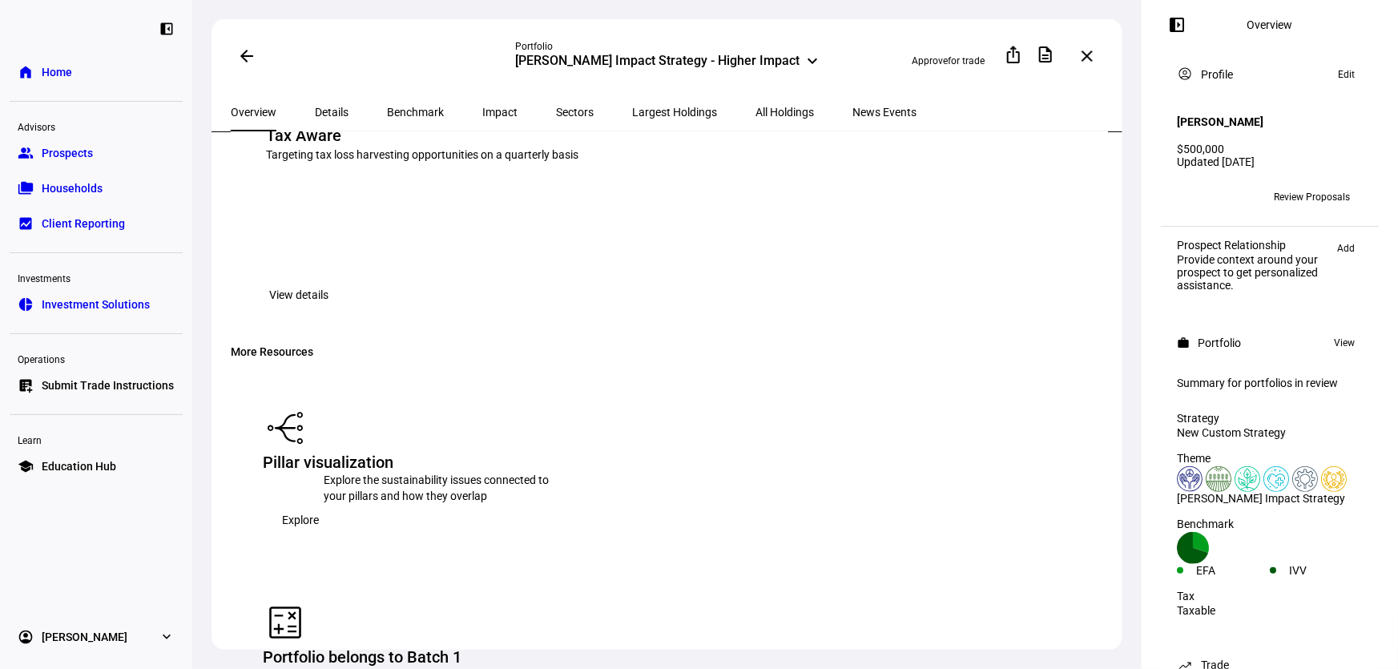
click at [756, 107] on span "All Holdings" at bounding box center [785, 112] width 58 height 11
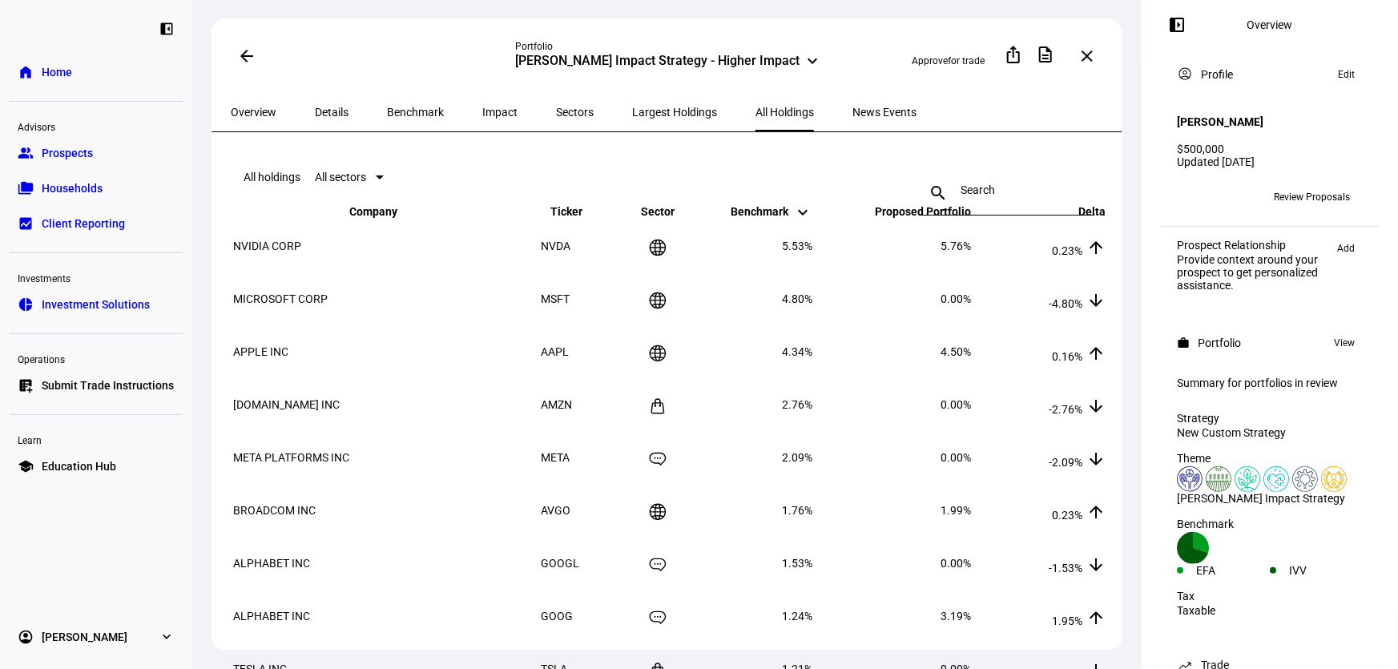
click at [632, 107] on span "Largest Holdings" at bounding box center [674, 112] width 85 height 11
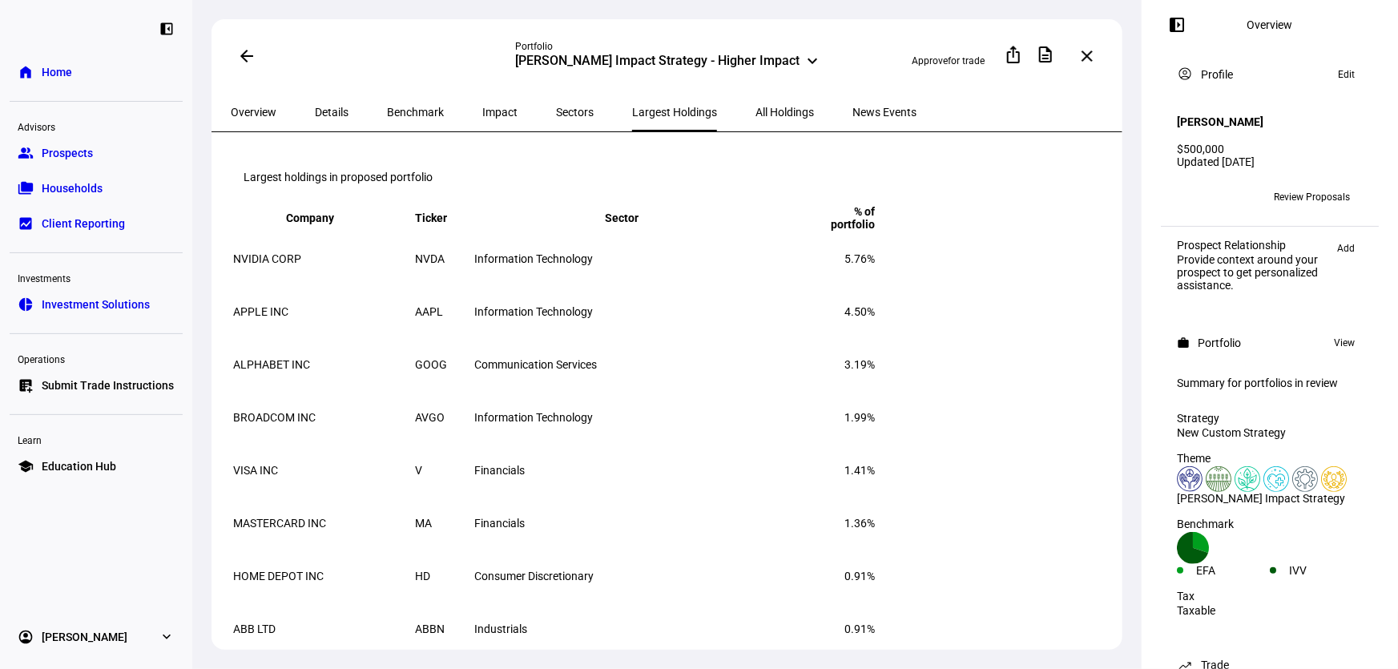
click at [334, 107] on span "Details" at bounding box center [332, 112] width 34 height 11
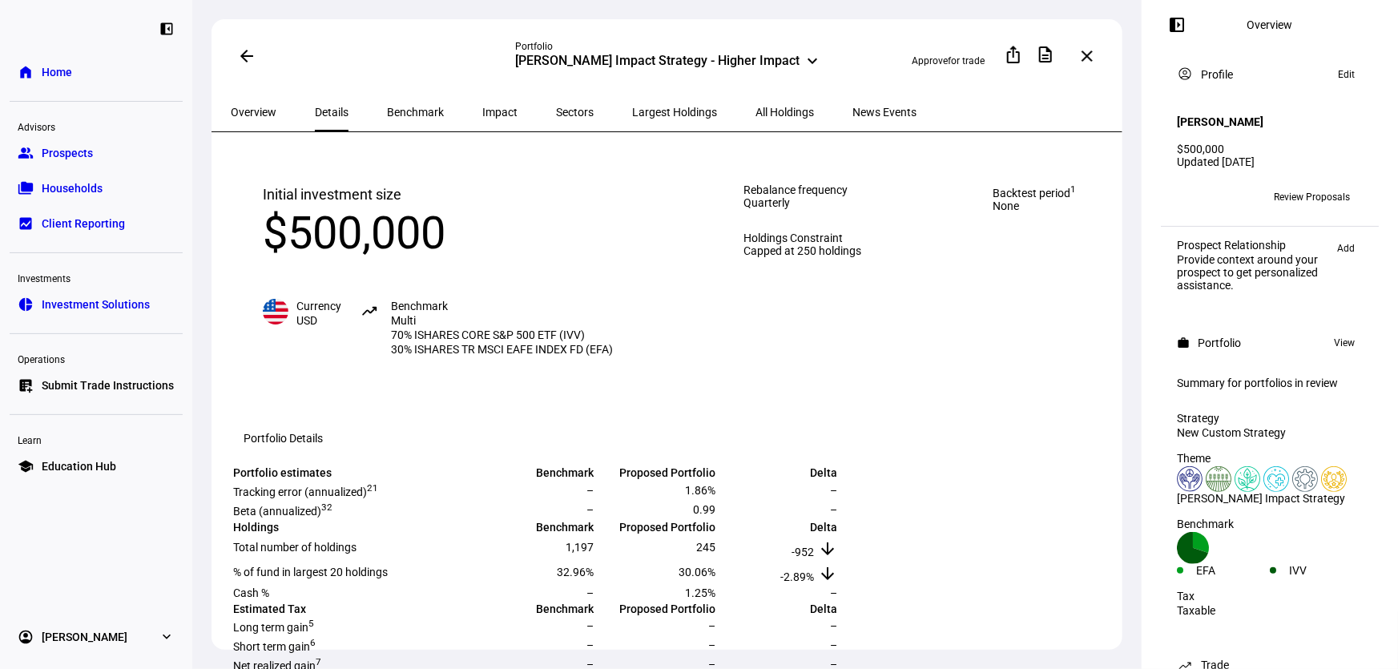
click at [756, 112] on span "All Holdings" at bounding box center [785, 112] width 58 height 11
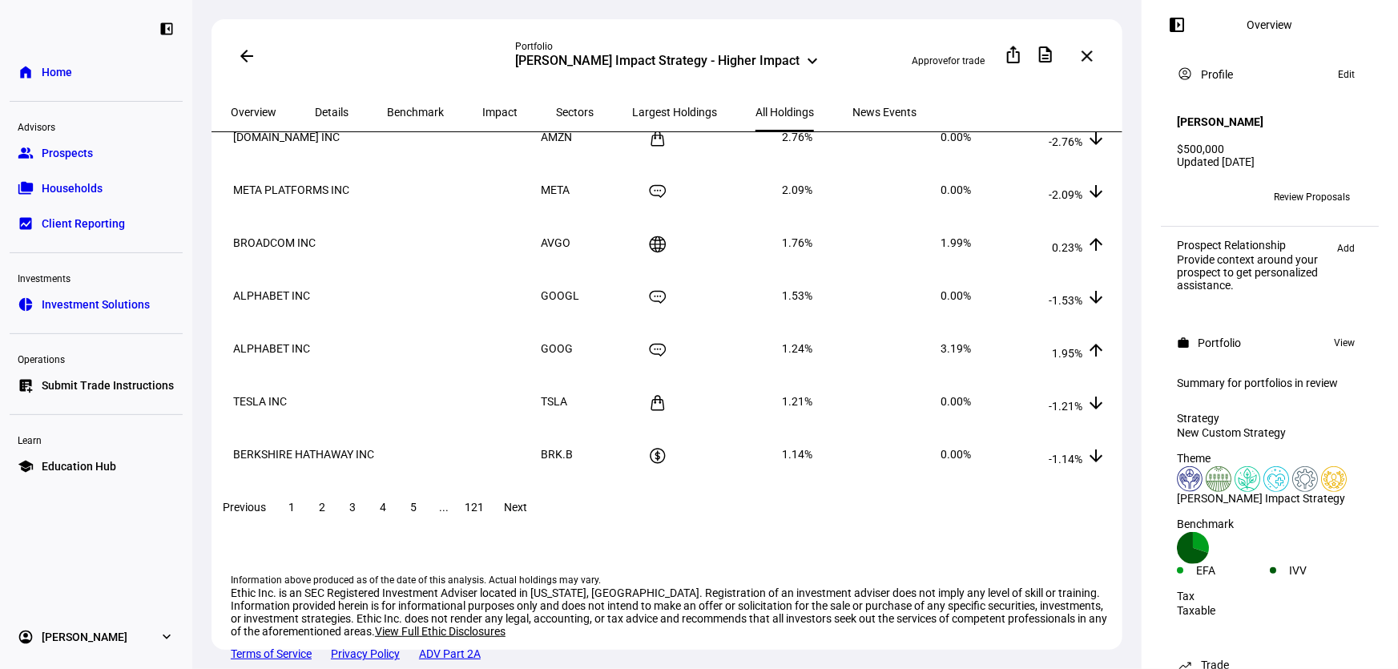
scroll to position [272, 0]
click at [325, 513] on span "2" at bounding box center [322, 507] width 6 height 13
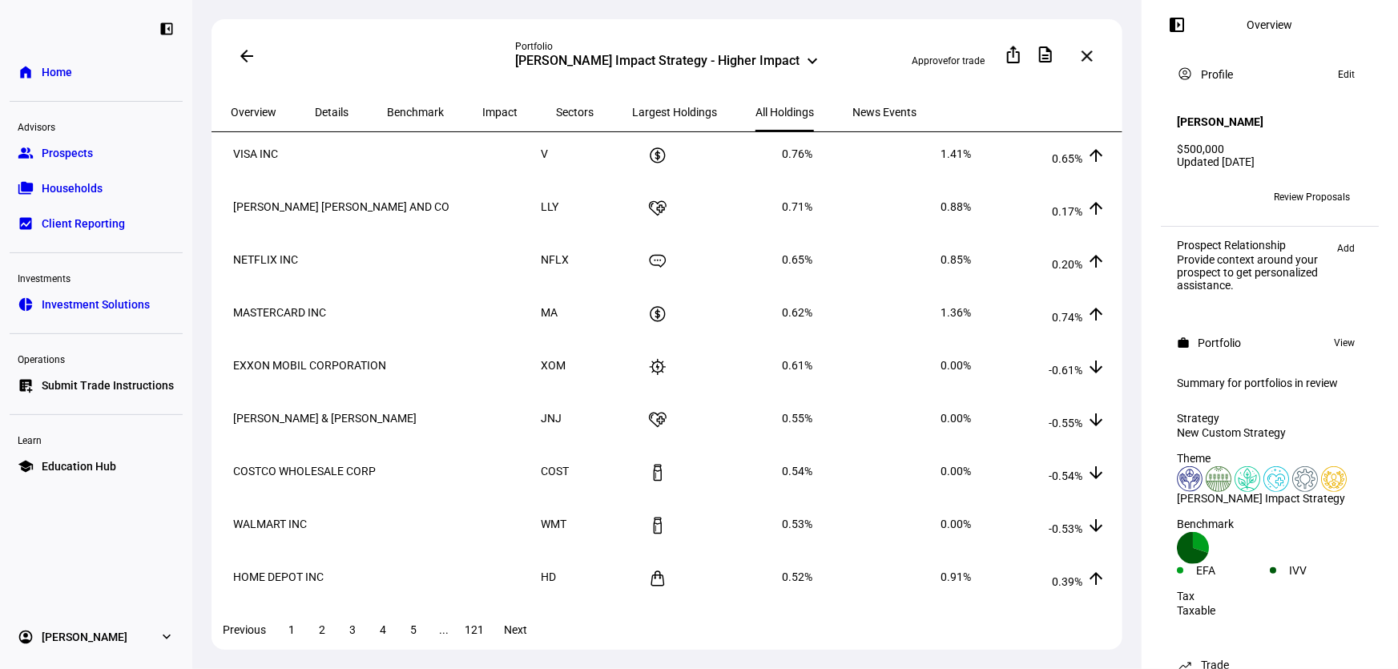
scroll to position [218, 0]
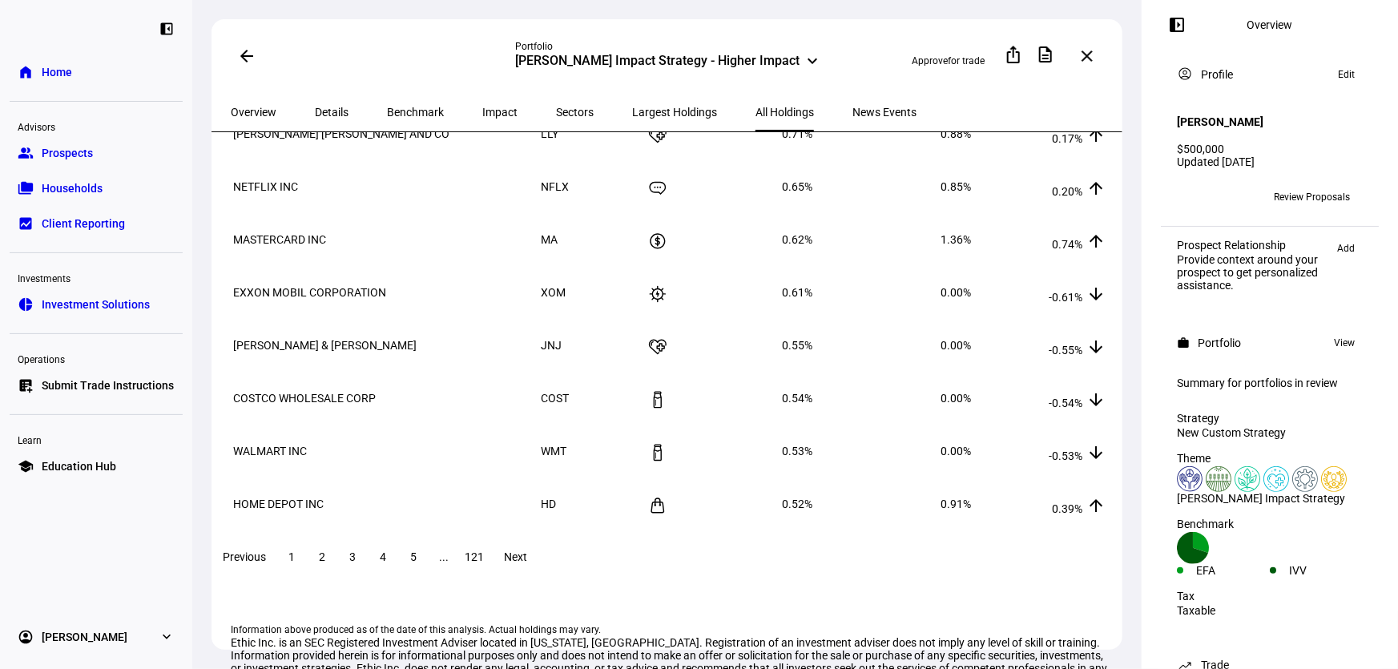
click at [428, 572] on span at bounding box center [413, 557] width 29 height 38
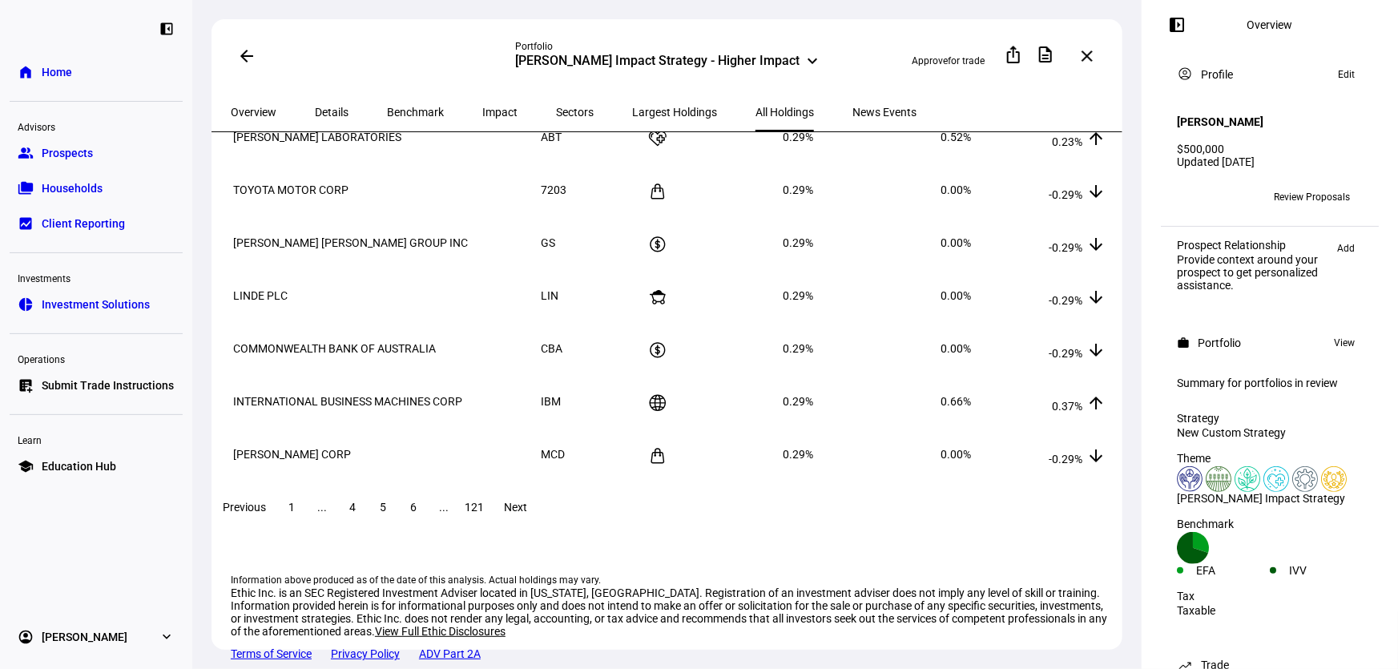
scroll to position [345, 0]
click at [306, 488] on span at bounding box center [291, 507] width 29 height 38
